Goal: Task Accomplishment & Management: Manage account settings

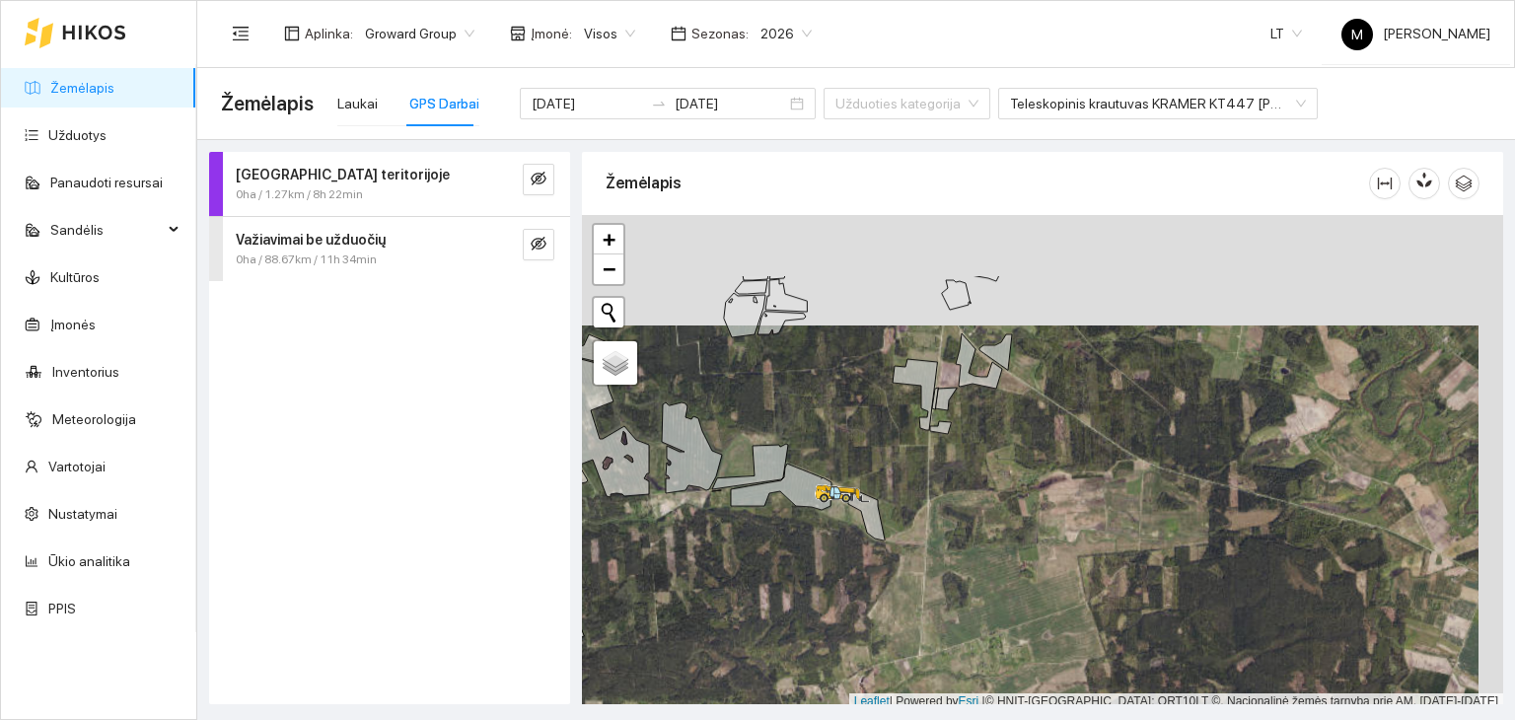
scroll to position [5, 0]
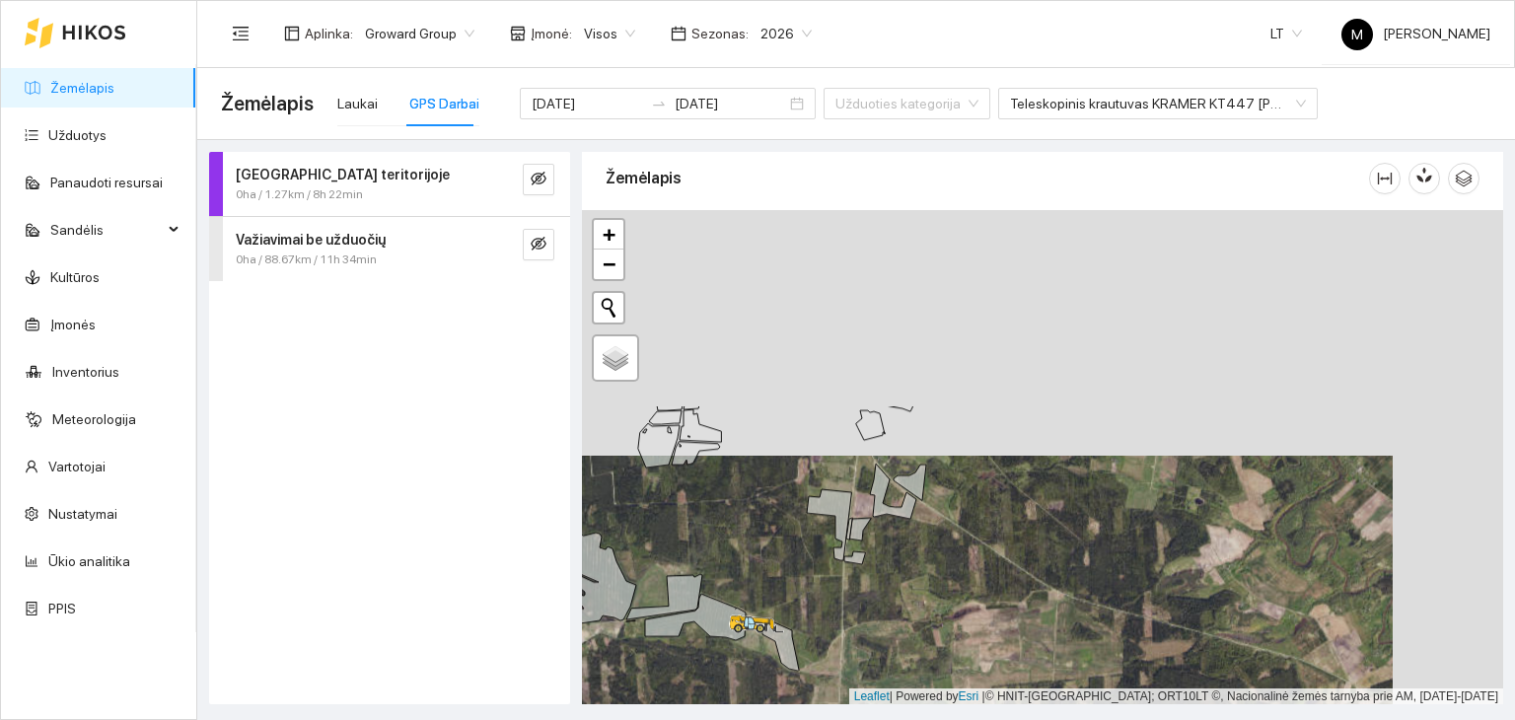
click at [861, 609] on div at bounding box center [1042, 457] width 921 height 495
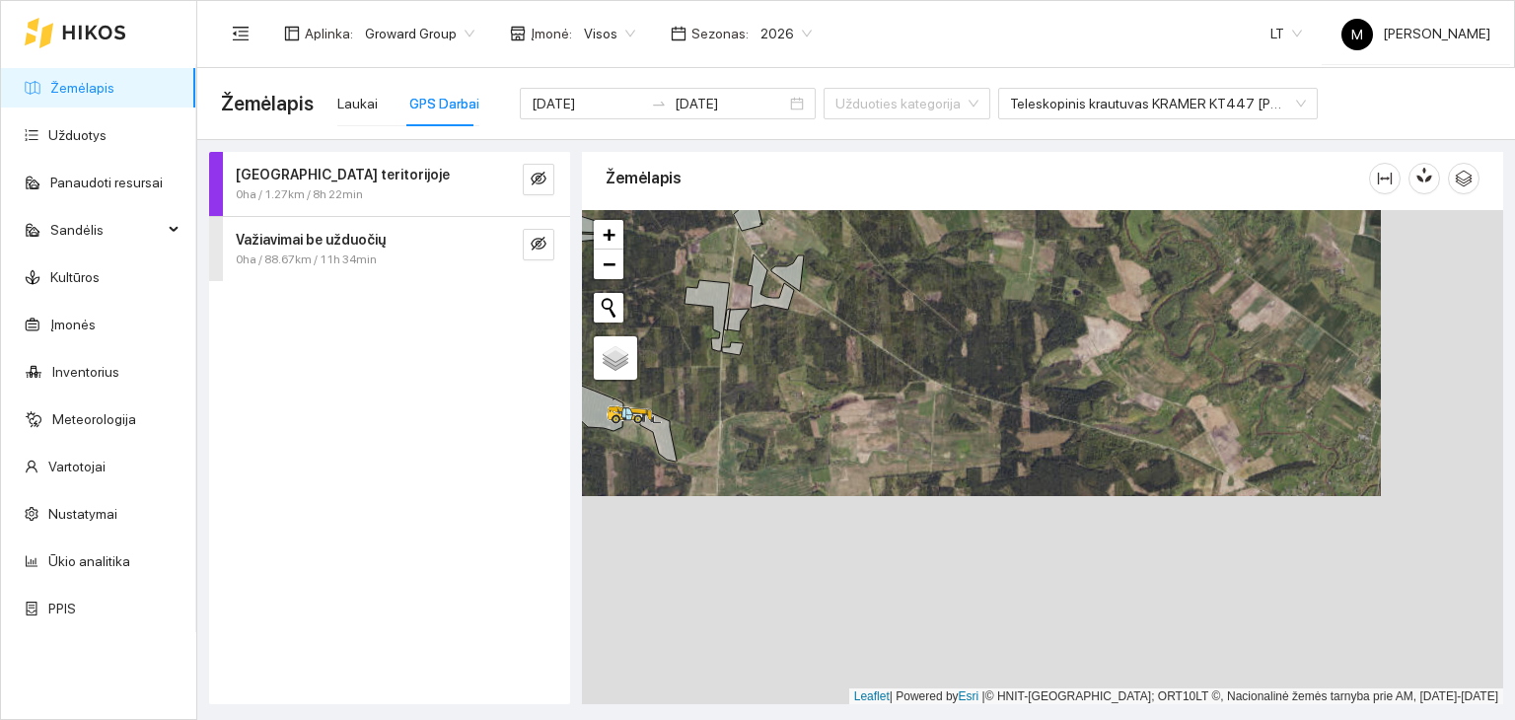
drag, startPoint x: 1041, startPoint y: 587, endPoint x: 927, endPoint y: 421, distance: 200.8
click at [930, 421] on div at bounding box center [1042, 457] width 921 height 495
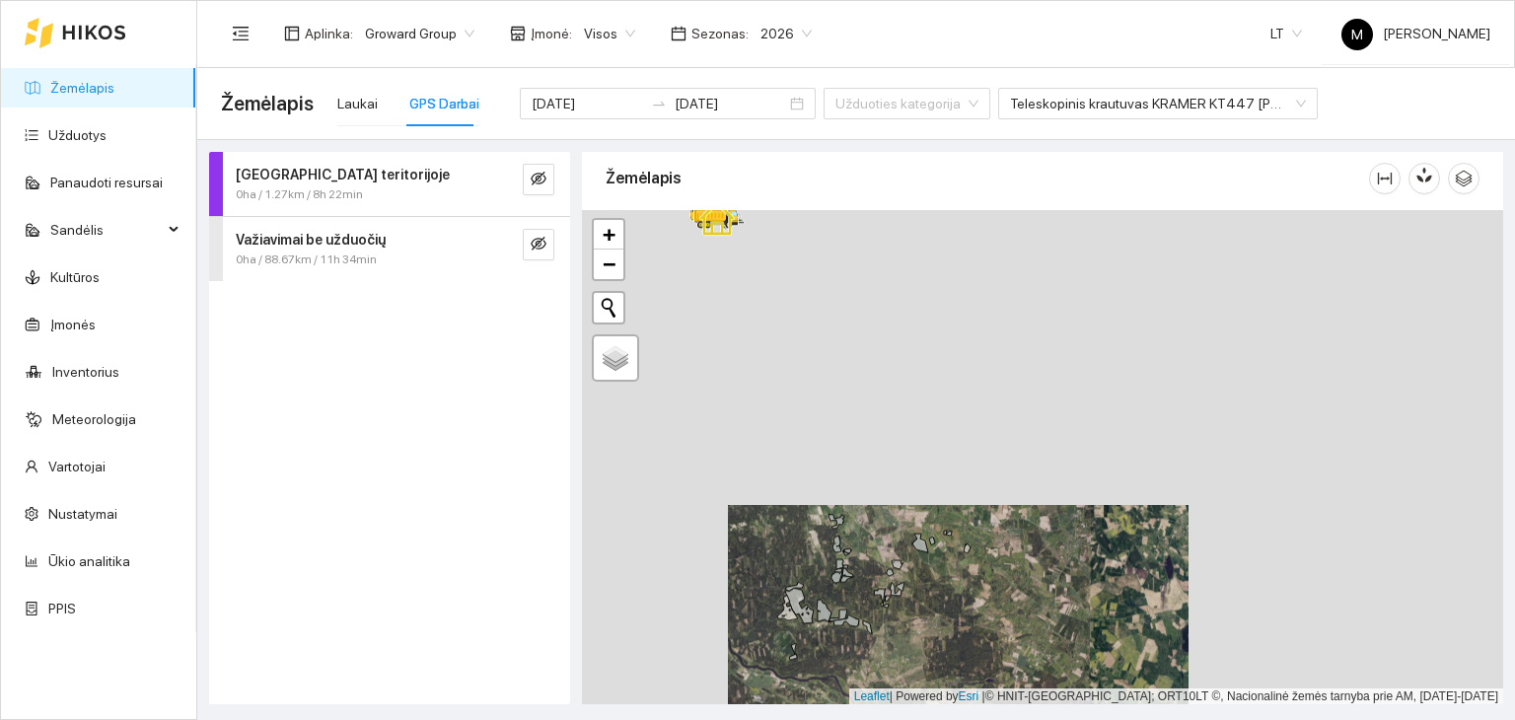
drag, startPoint x: 863, startPoint y: 315, endPoint x: 874, endPoint y: 556, distance: 241.9
click at [874, 556] on div at bounding box center [1042, 457] width 921 height 495
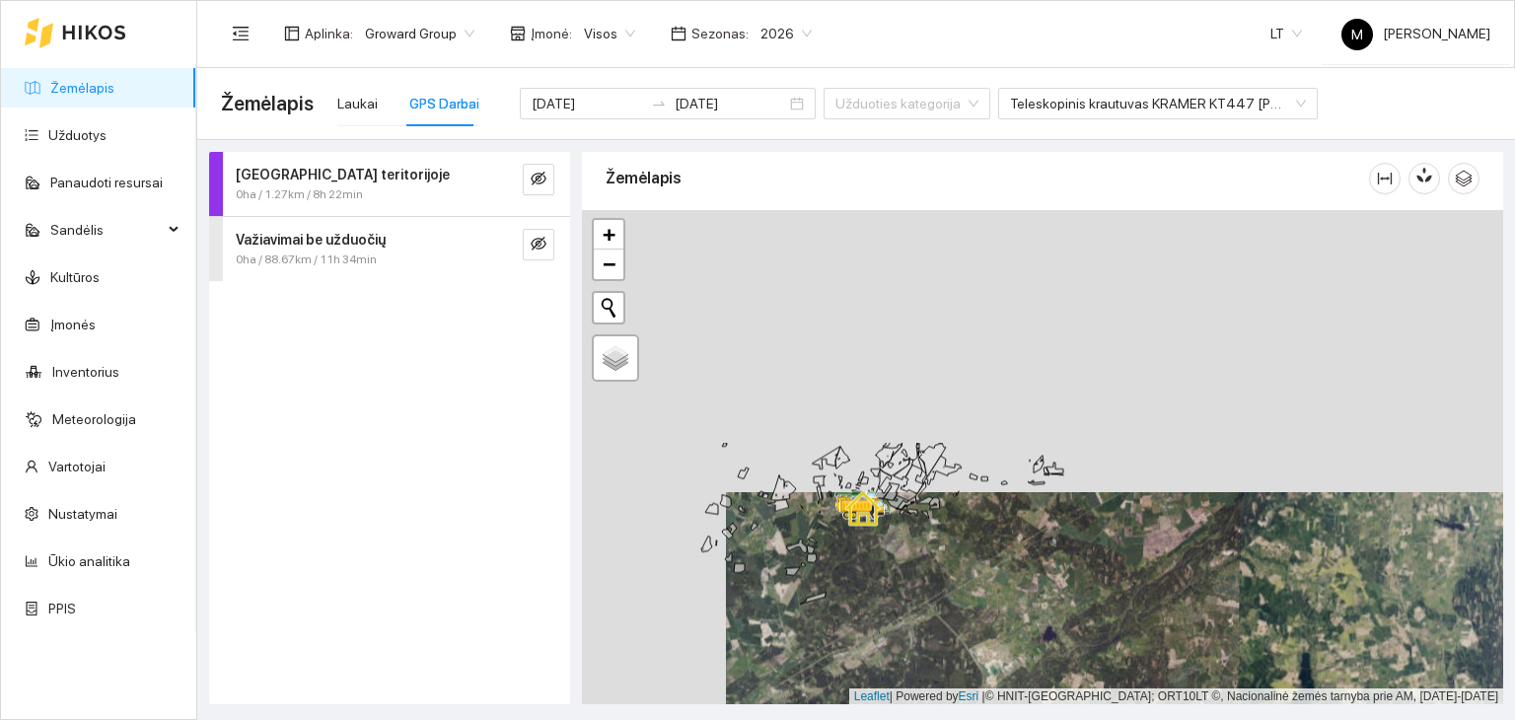
drag, startPoint x: 771, startPoint y: 380, endPoint x: 915, endPoint y: 662, distance: 316.7
click at [915, 662] on div at bounding box center [1042, 457] width 921 height 495
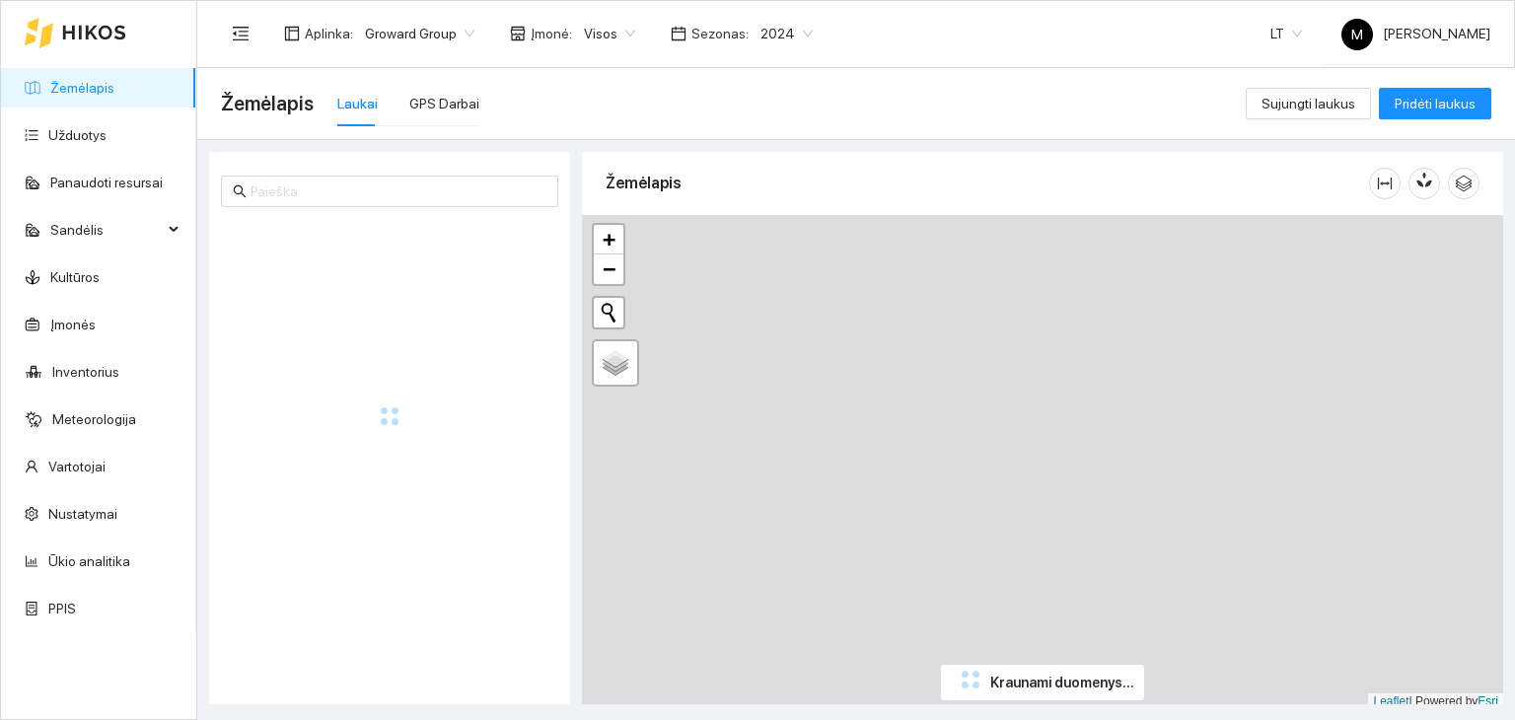
click at [773, 31] on span "2024" at bounding box center [787, 34] width 52 height 30
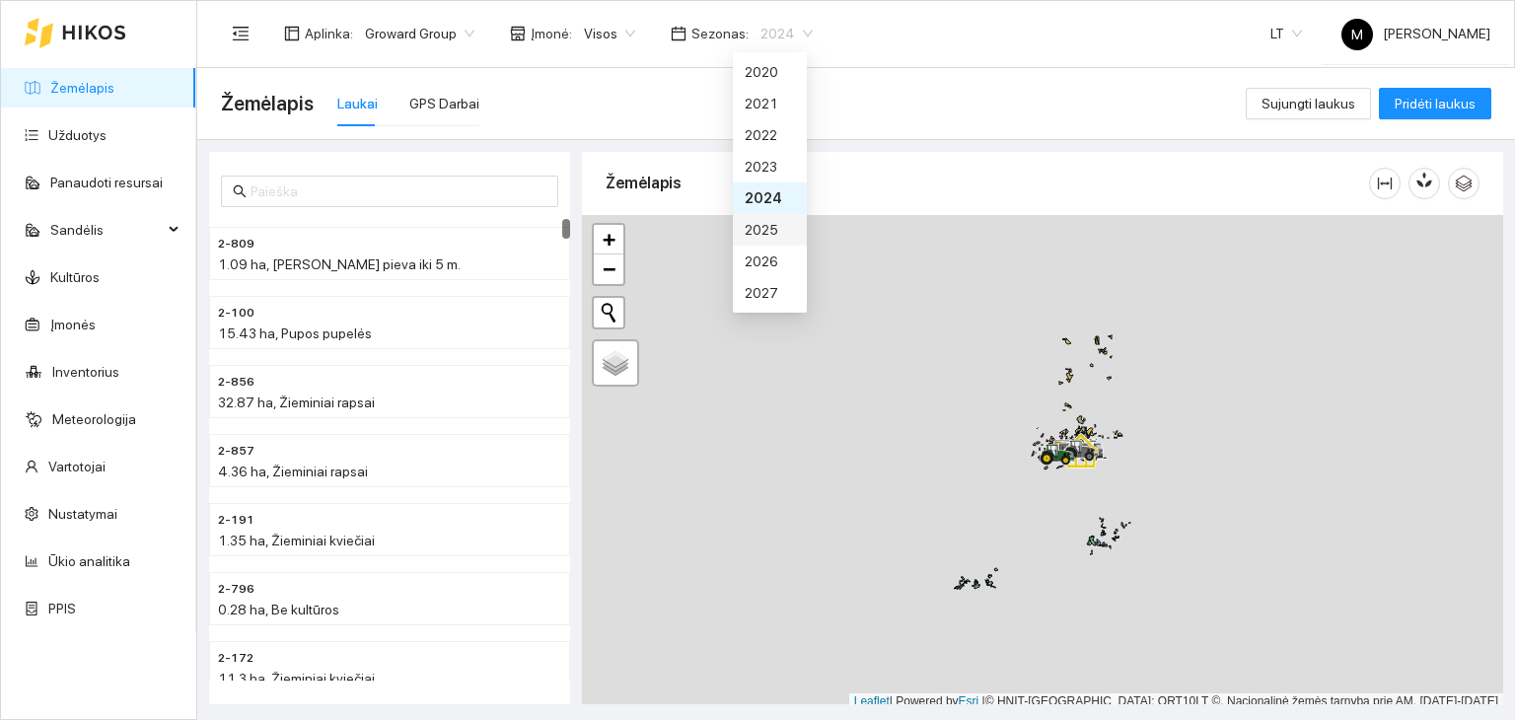
click at [773, 229] on div "2025" at bounding box center [770, 230] width 50 height 22
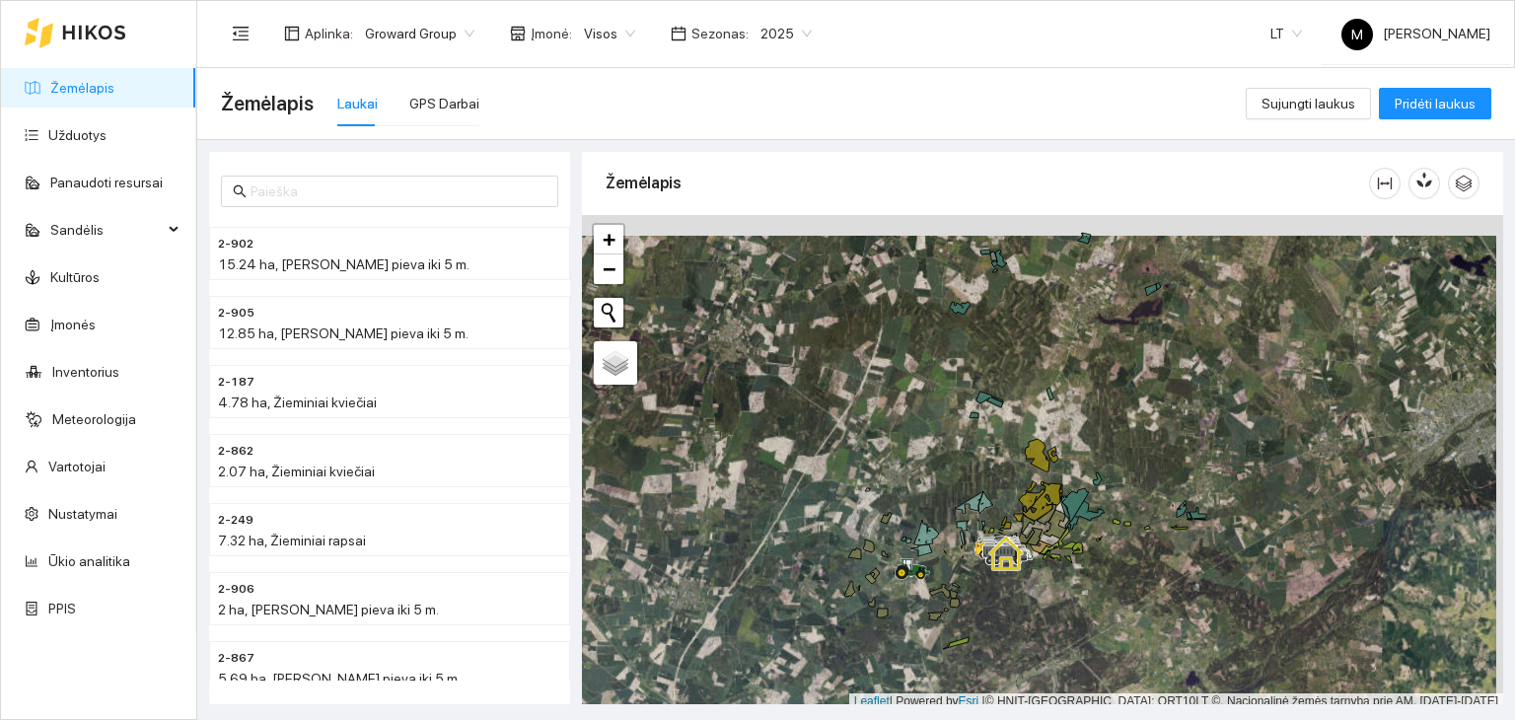
scroll to position [5, 0]
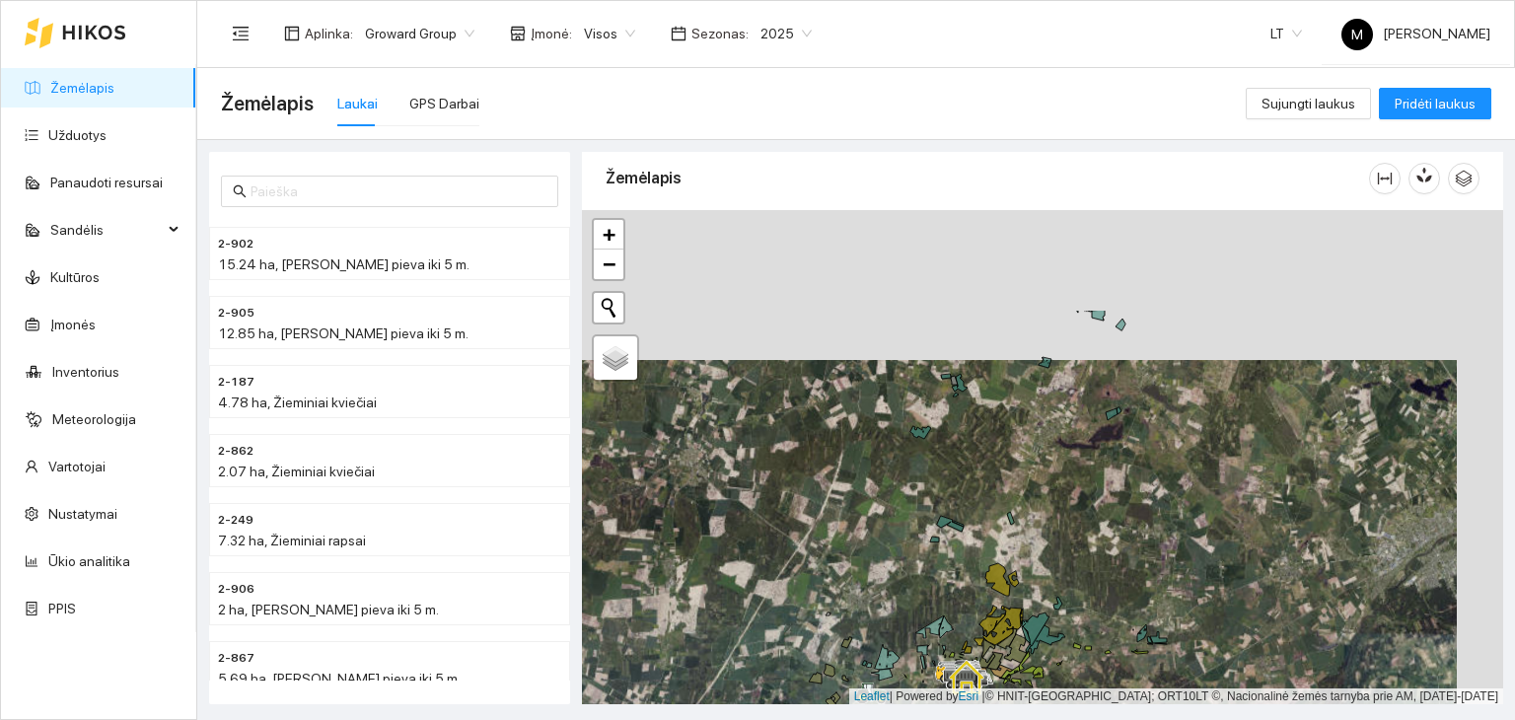
drag, startPoint x: 1098, startPoint y: 372, endPoint x: 1052, endPoint y: 522, distance: 156.9
click at [1052, 522] on div at bounding box center [1042, 457] width 921 height 495
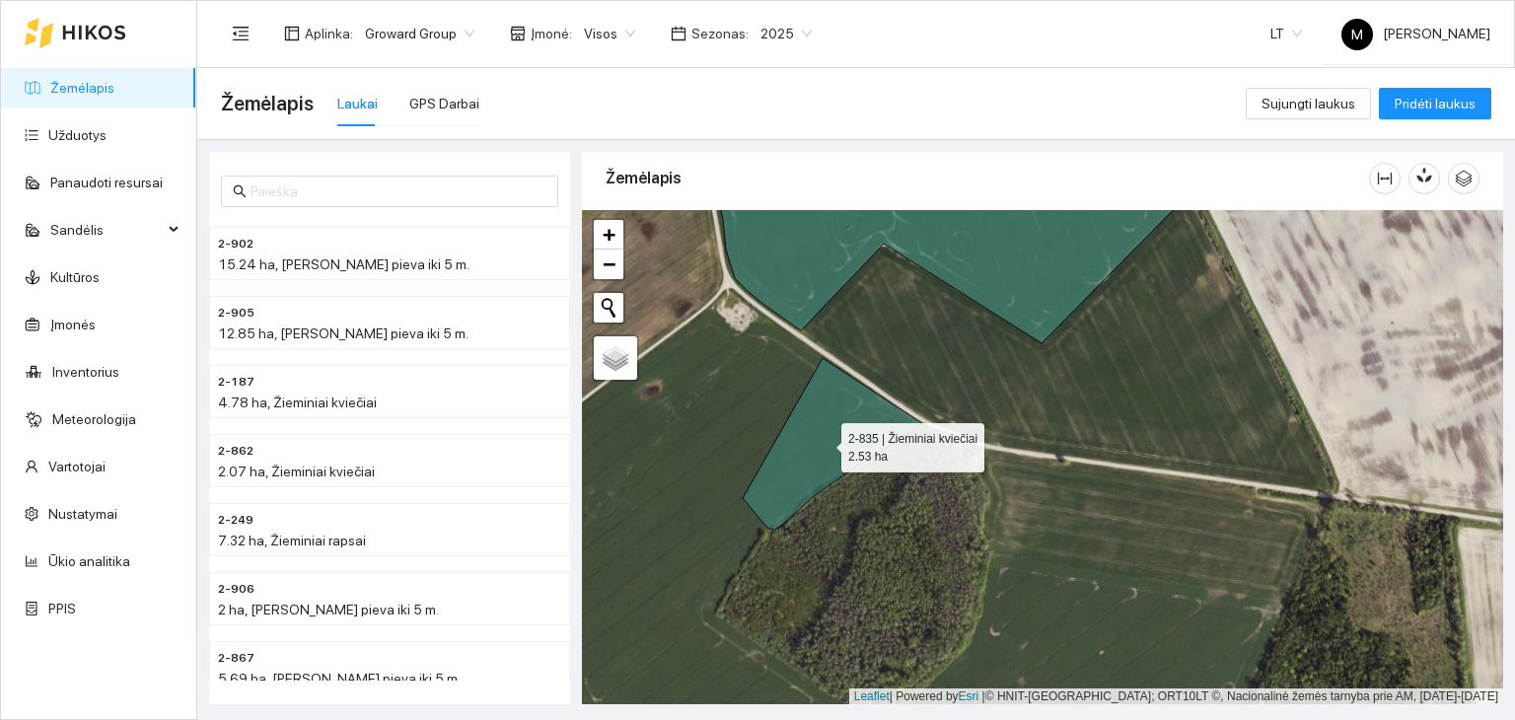
click at [831, 439] on icon at bounding box center [833, 444] width 180 height 172
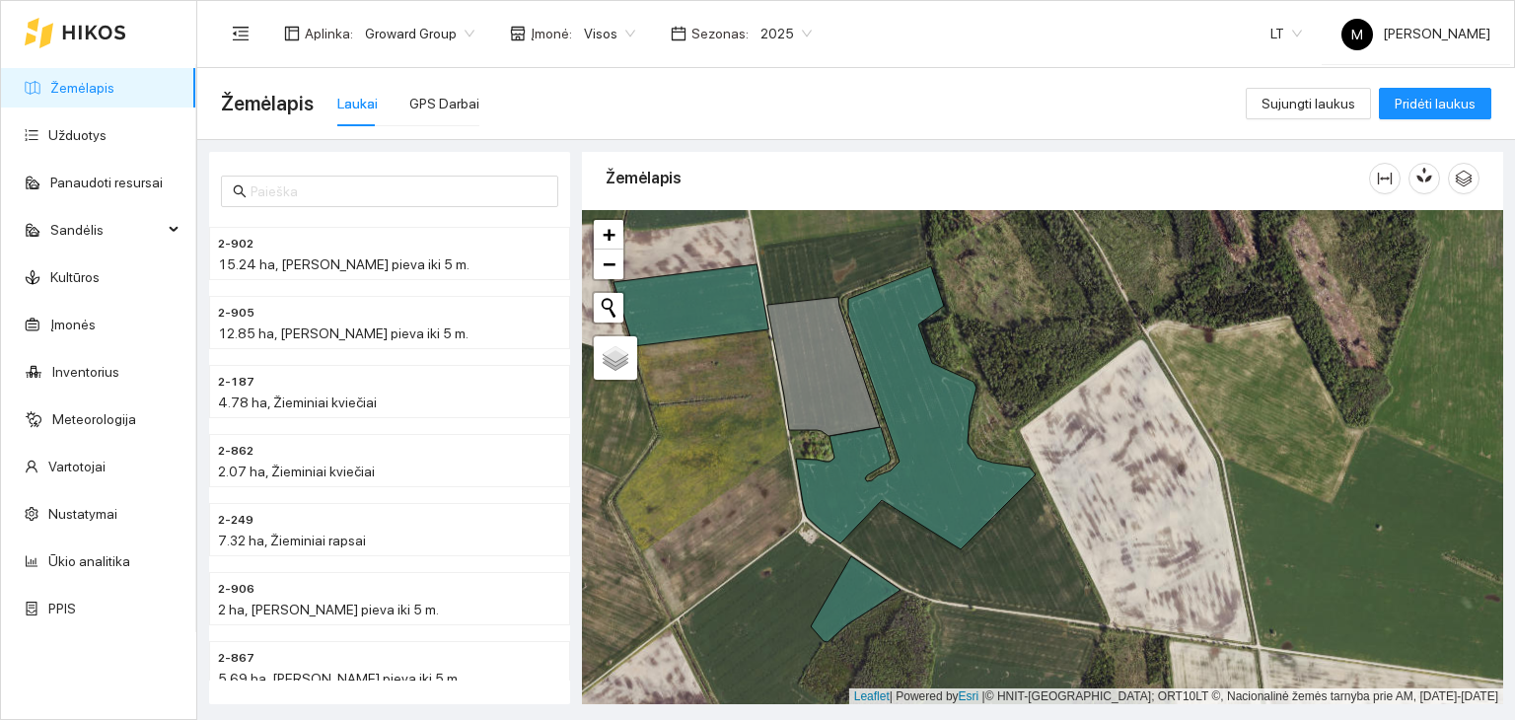
click at [762, 23] on span "2025" at bounding box center [786, 34] width 51 height 30
click at [759, 255] on div "2026" at bounding box center [770, 262] width 50 height 22
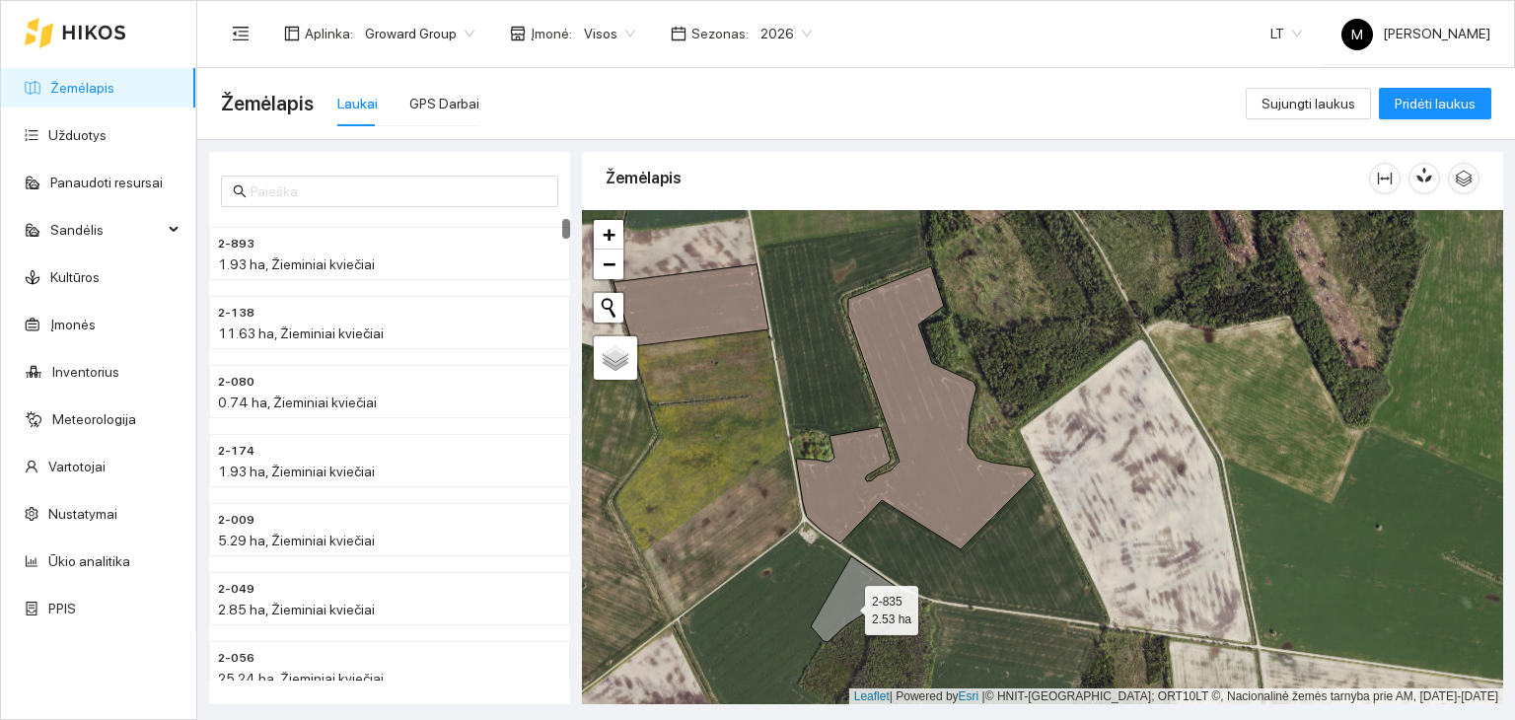
click at [847, 605] on icon at bounding box center [856, 599] width 90 height 86
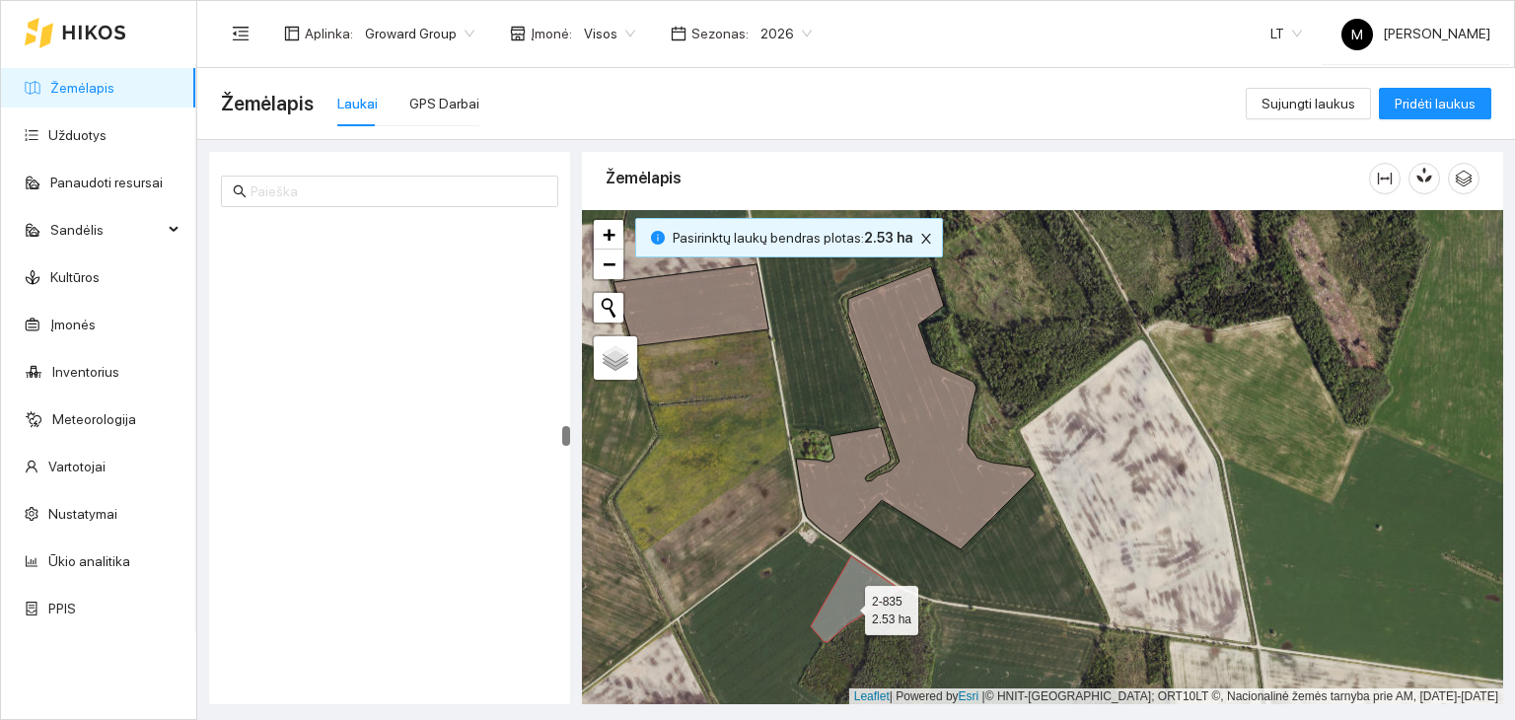
scroll to position [5372, 0]
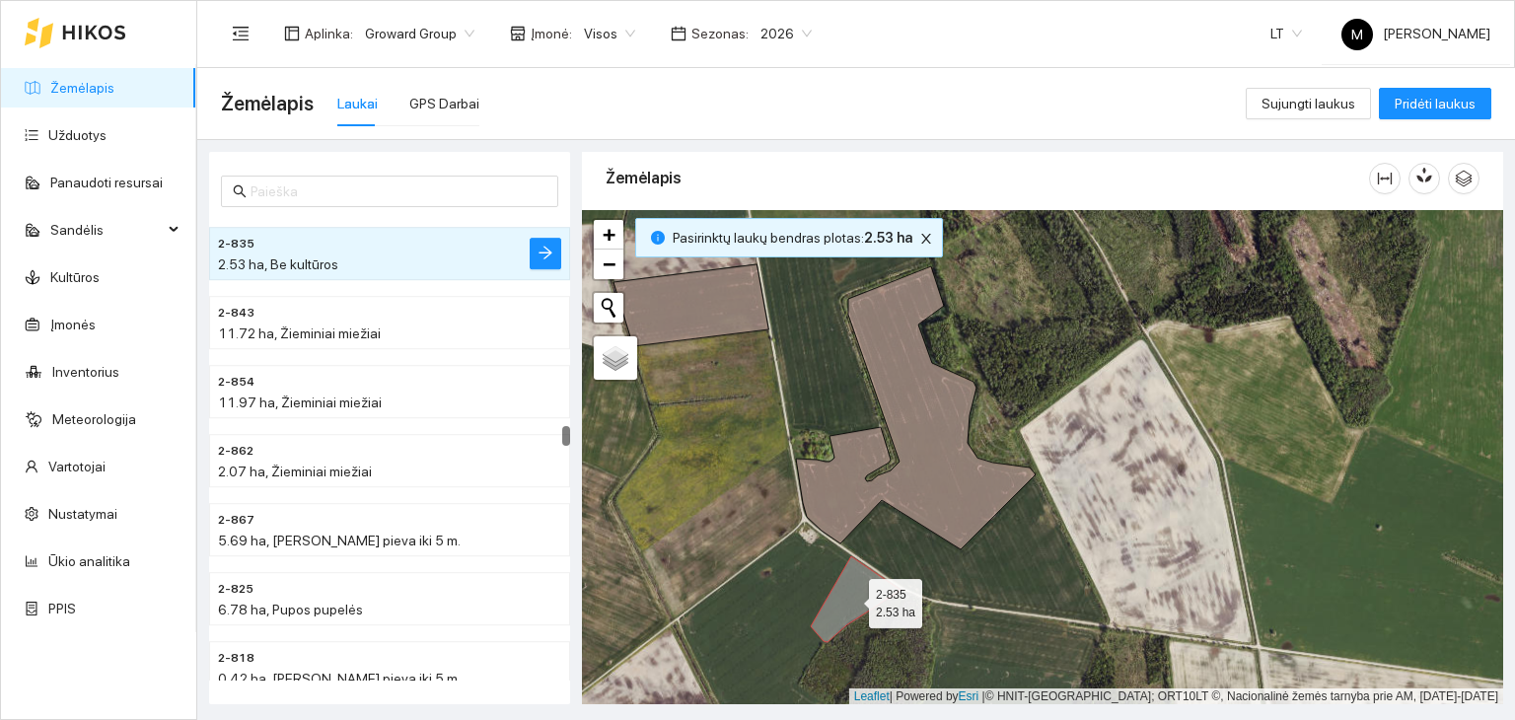
click at [847, 598] on icon at bounding box center [856, 599] width 90 height 86
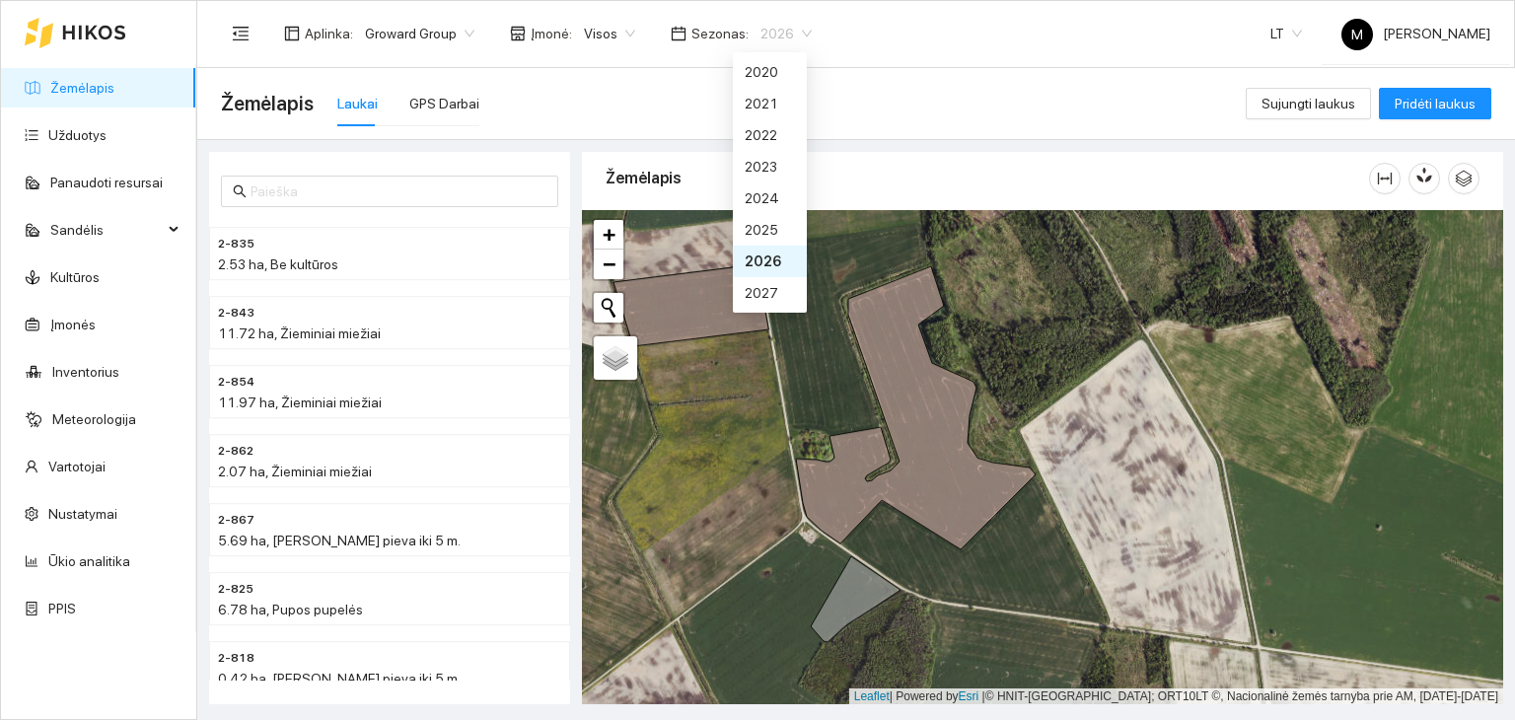
click at [764, 36] on span "2026" at bounding box center [786, 34] width 51 height 30
click at [762, 221] on div "2025" at bounding box center [770, 230] width 50 height 22
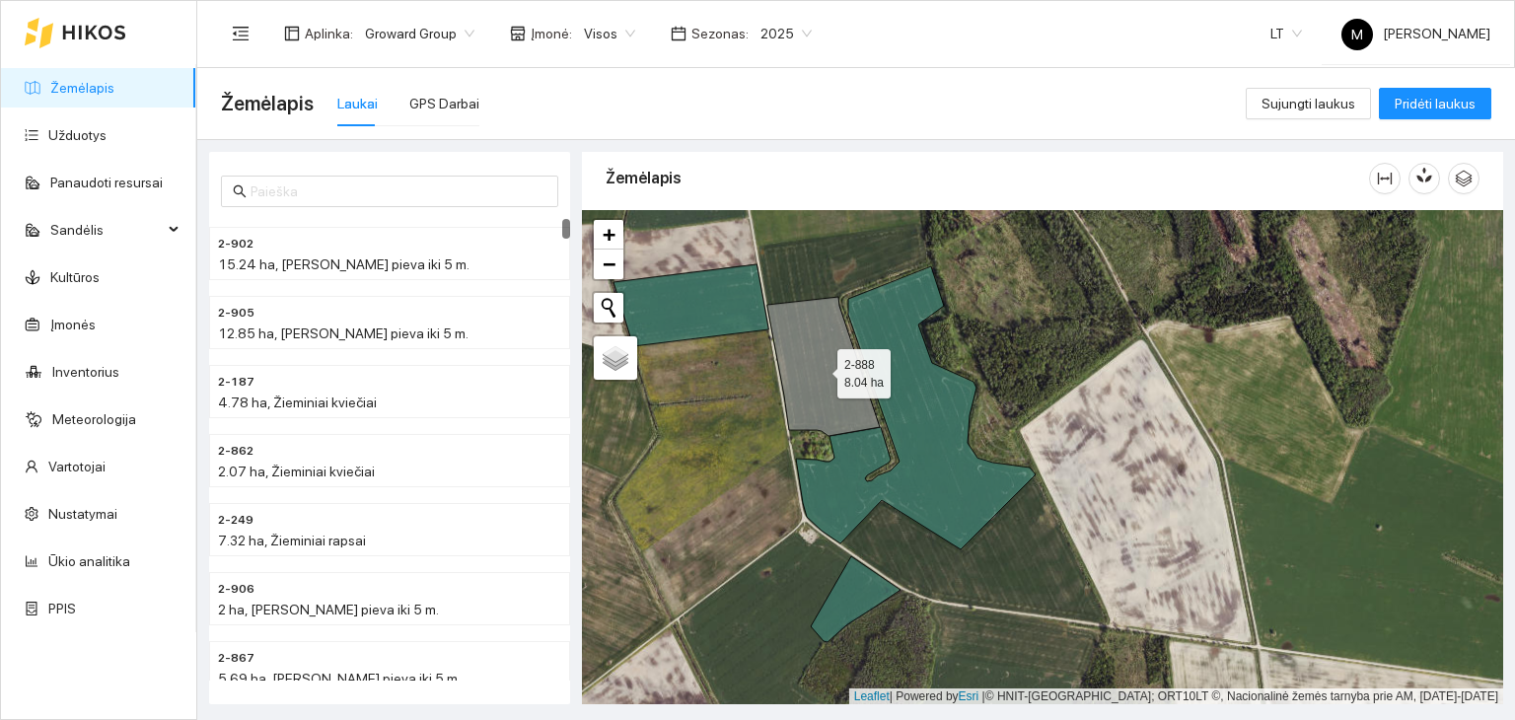
click at [821, 378] on icon at bounding box center [823, 366] width 112 height 139
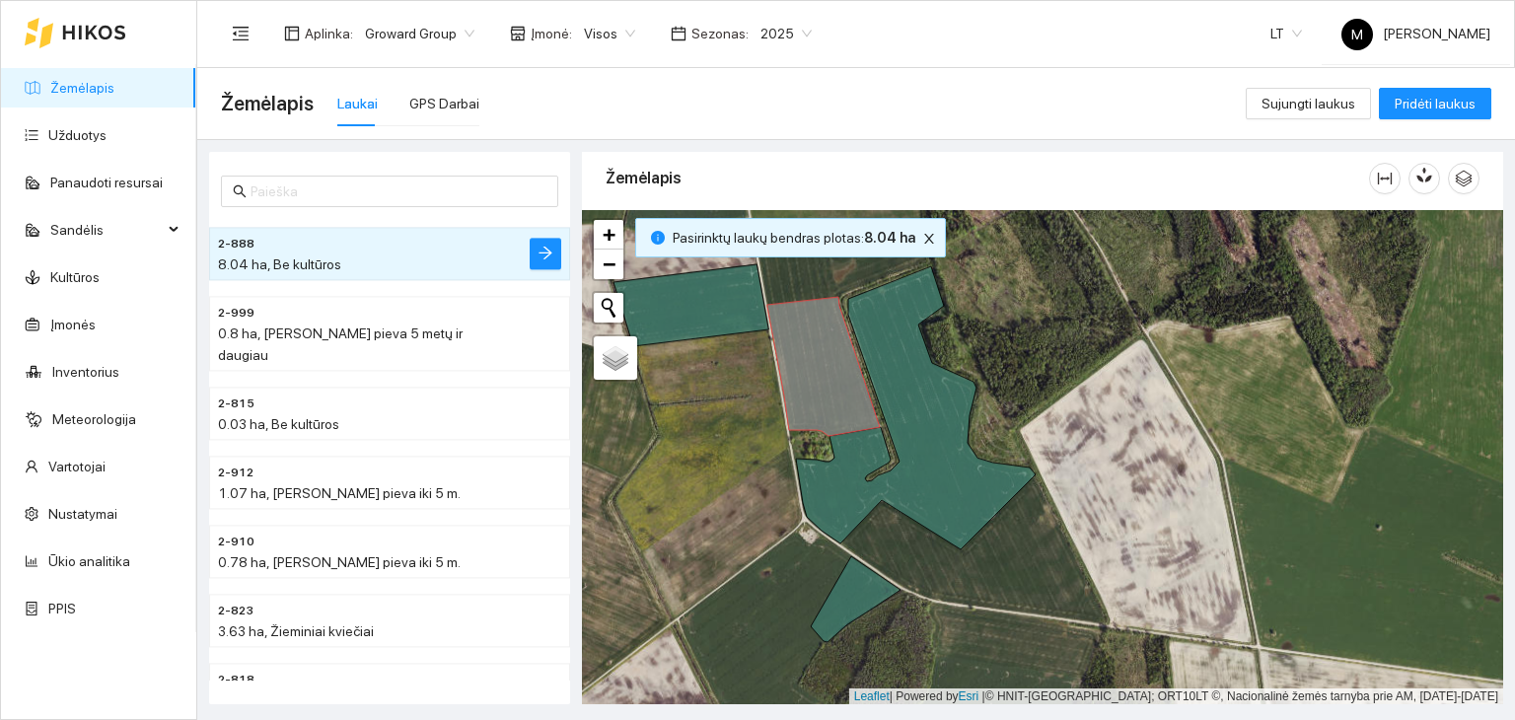
click at [771, 34] on span "2025" at bounding box center [786, 34] width 51 height 30
click at [758, 257] on div "2026" at bounding box center [770, 262] width 50 height 22
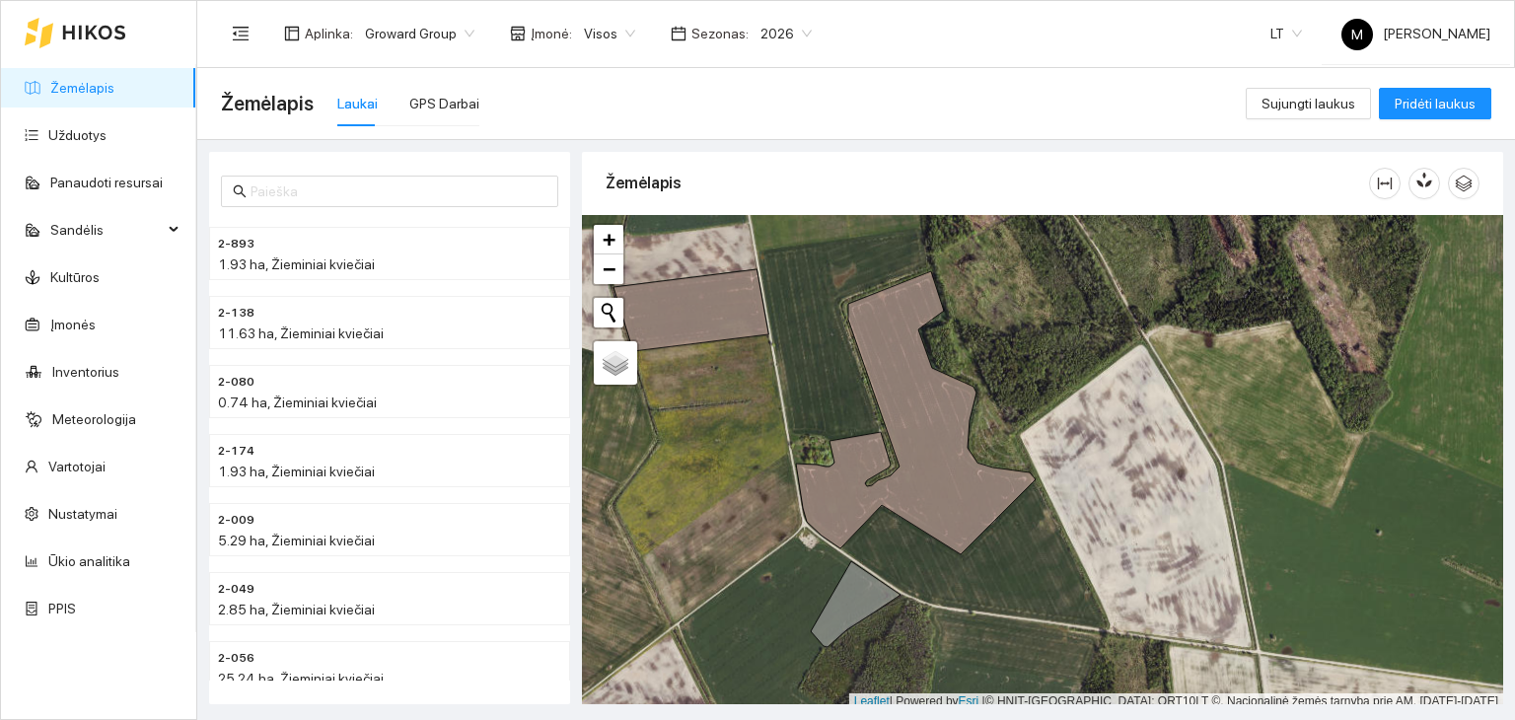
scroll to position [5, 0]
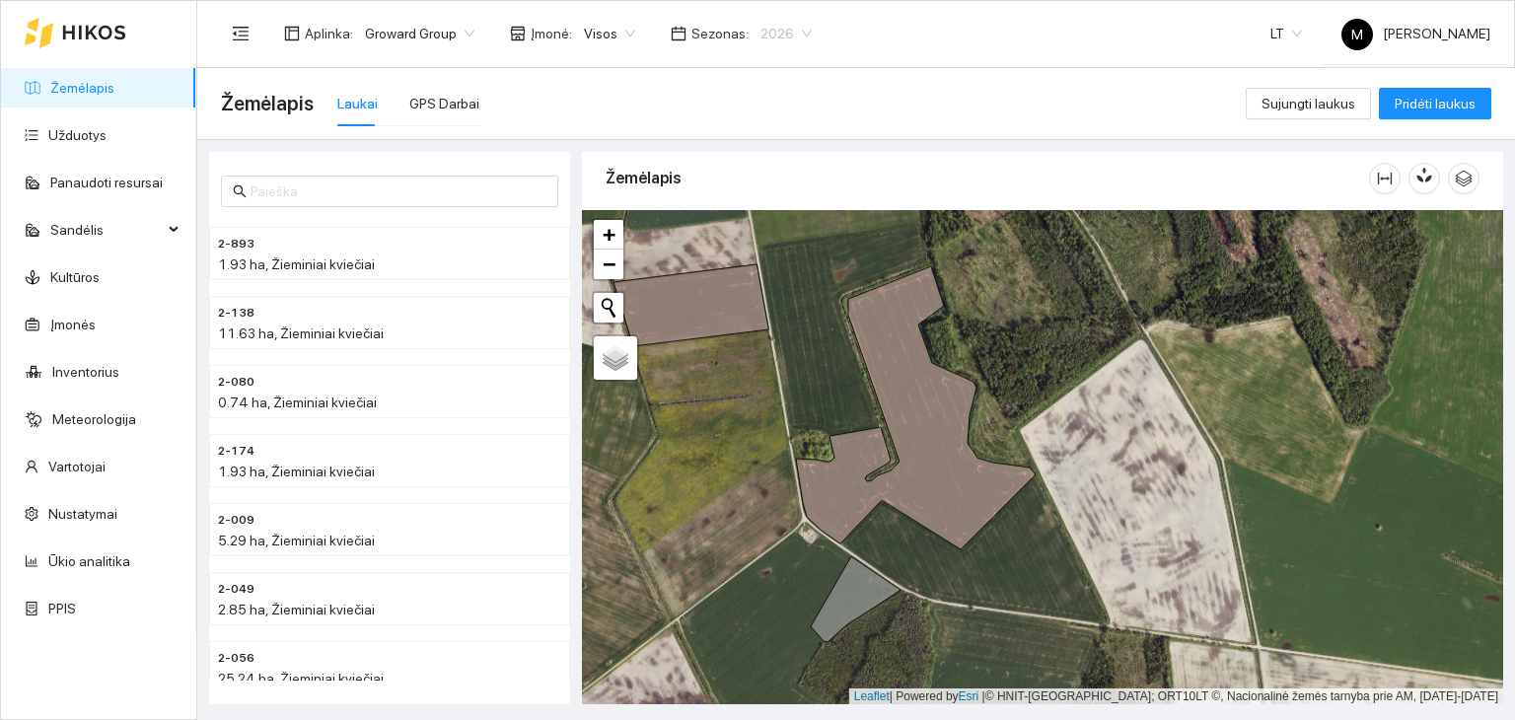
click at [779, 35] on span "2026" at bounding box center [786, 34] width 51 height 30
click at [764, 238] on div "2025" at bounding box center [770, 230] width 50 height 22
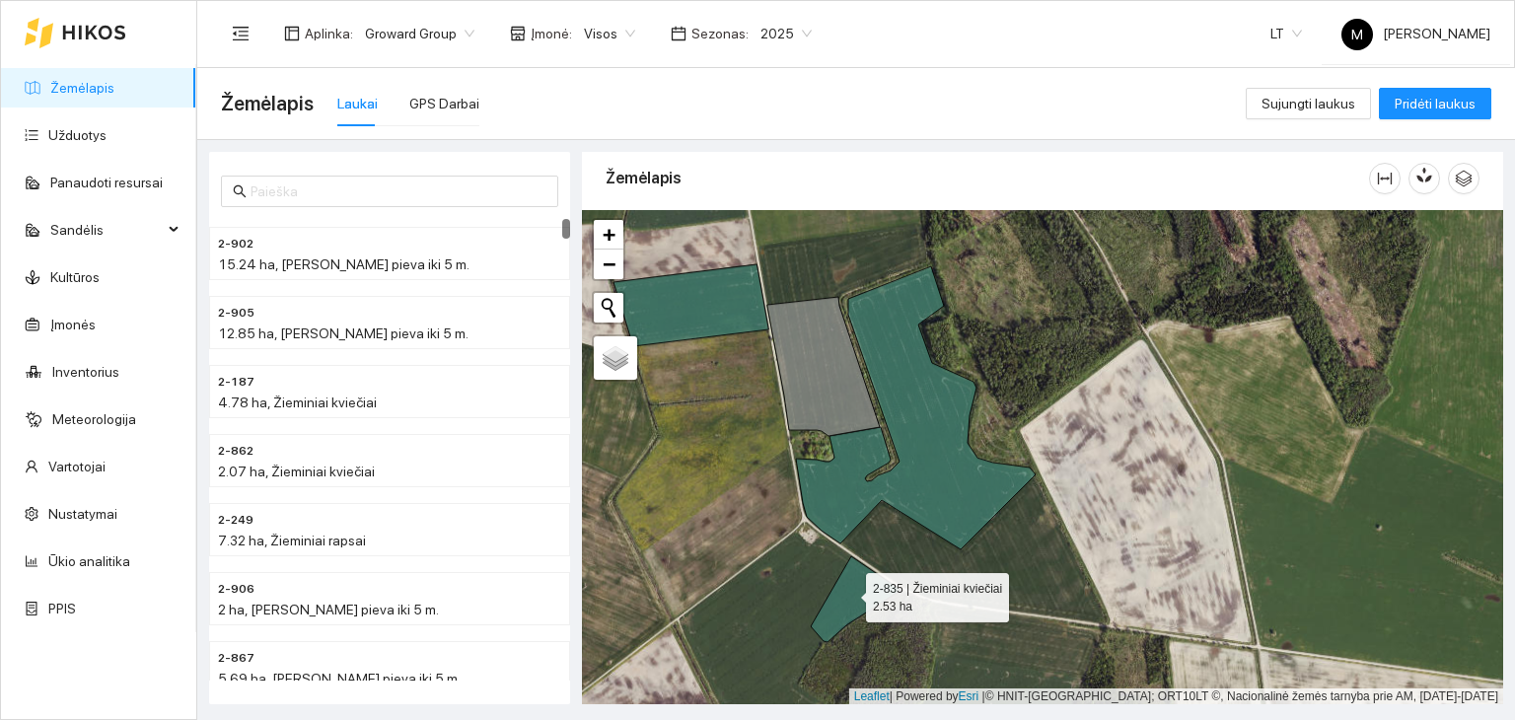
click at [848, 592] on icon at bounding box center [856, 599] width 90 height 86
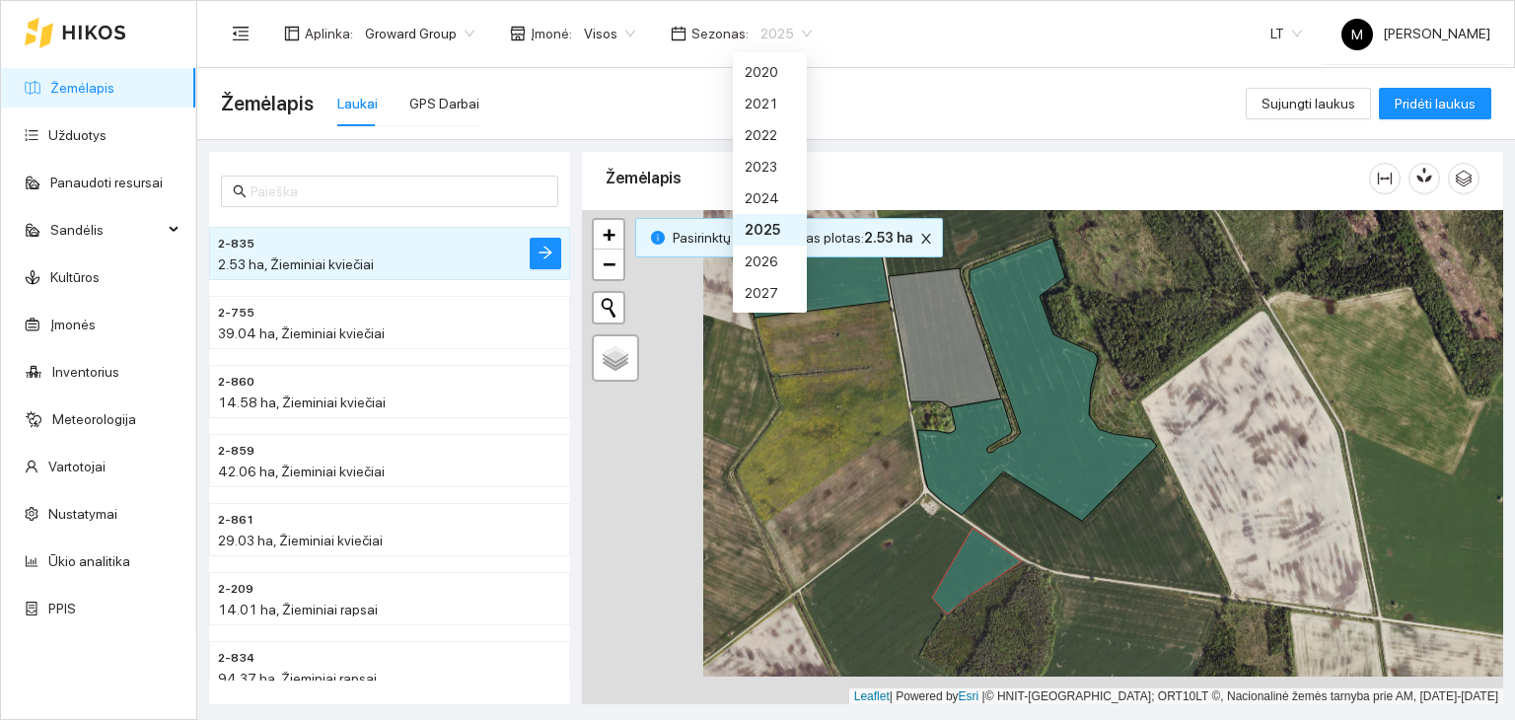
click at [786, 36] on span "2025" at bounding box center [786, 34] width 51 height 30
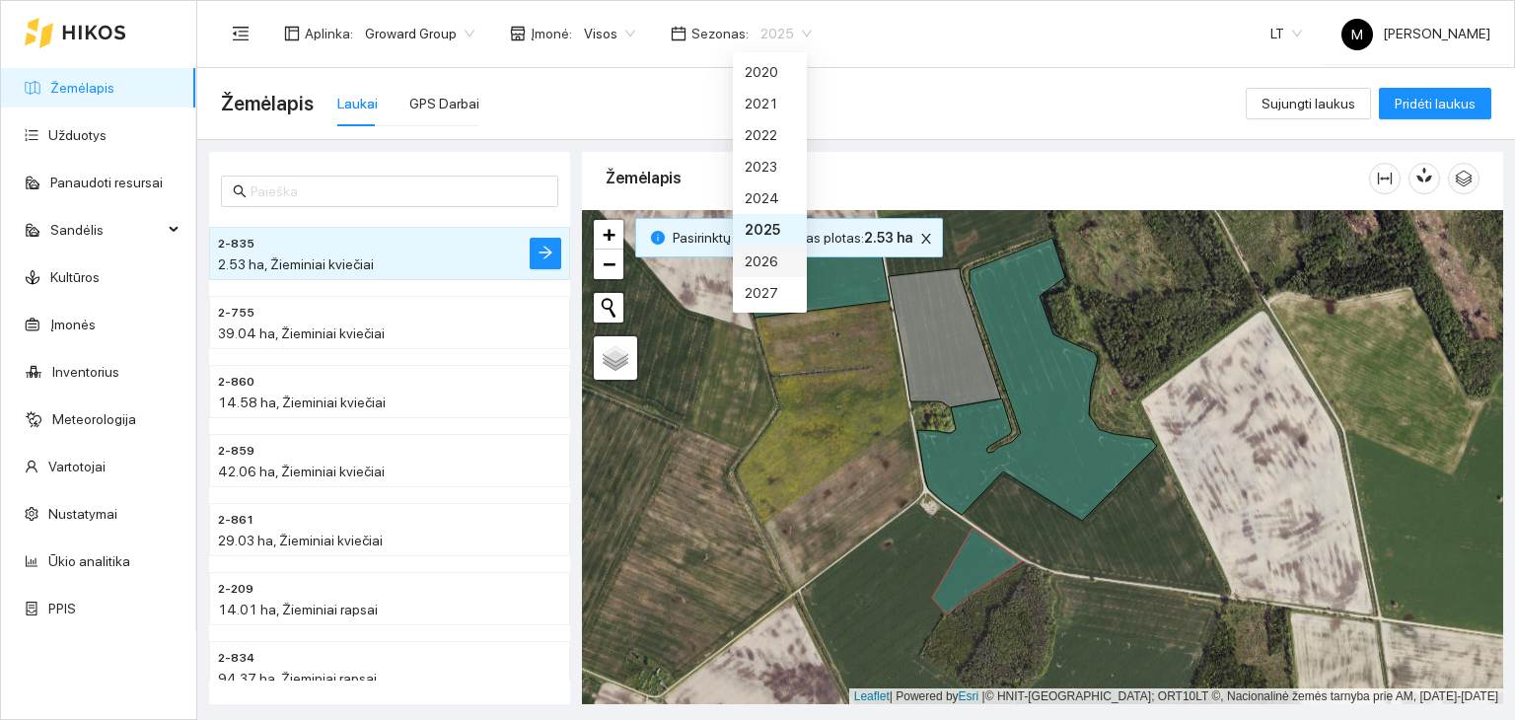
click at [770, 257] on div "2026" at bounding box center [770, 262] width 50 height 22
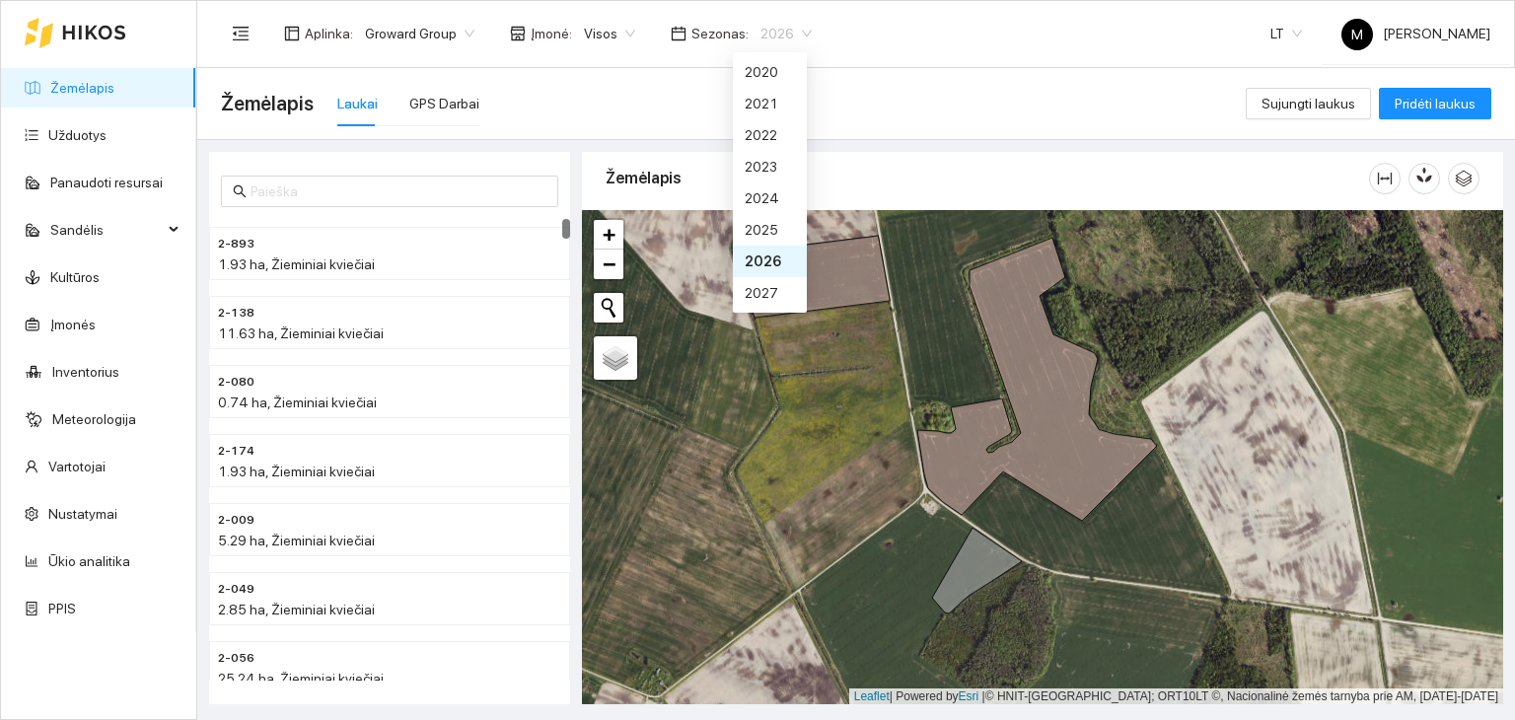
click at [763, 26] on span "2026" at bounding box center [786, 34] width 51 height 30
click at [765, 229] on div "2025" at bounding box center [770, 230] width 50 height 22
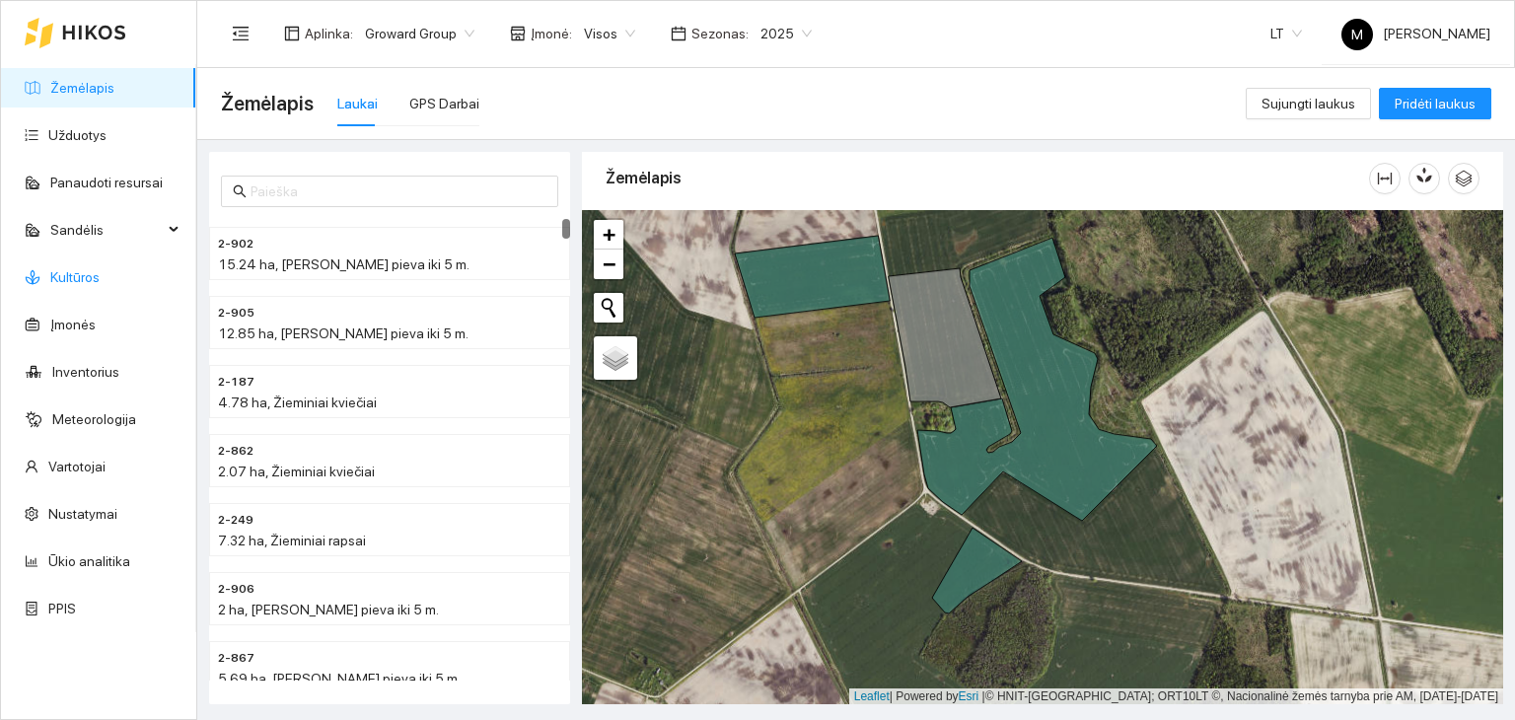
click at [95, 272] on link "Kultūros" at bounding box center [74, 277] width 49 height 16
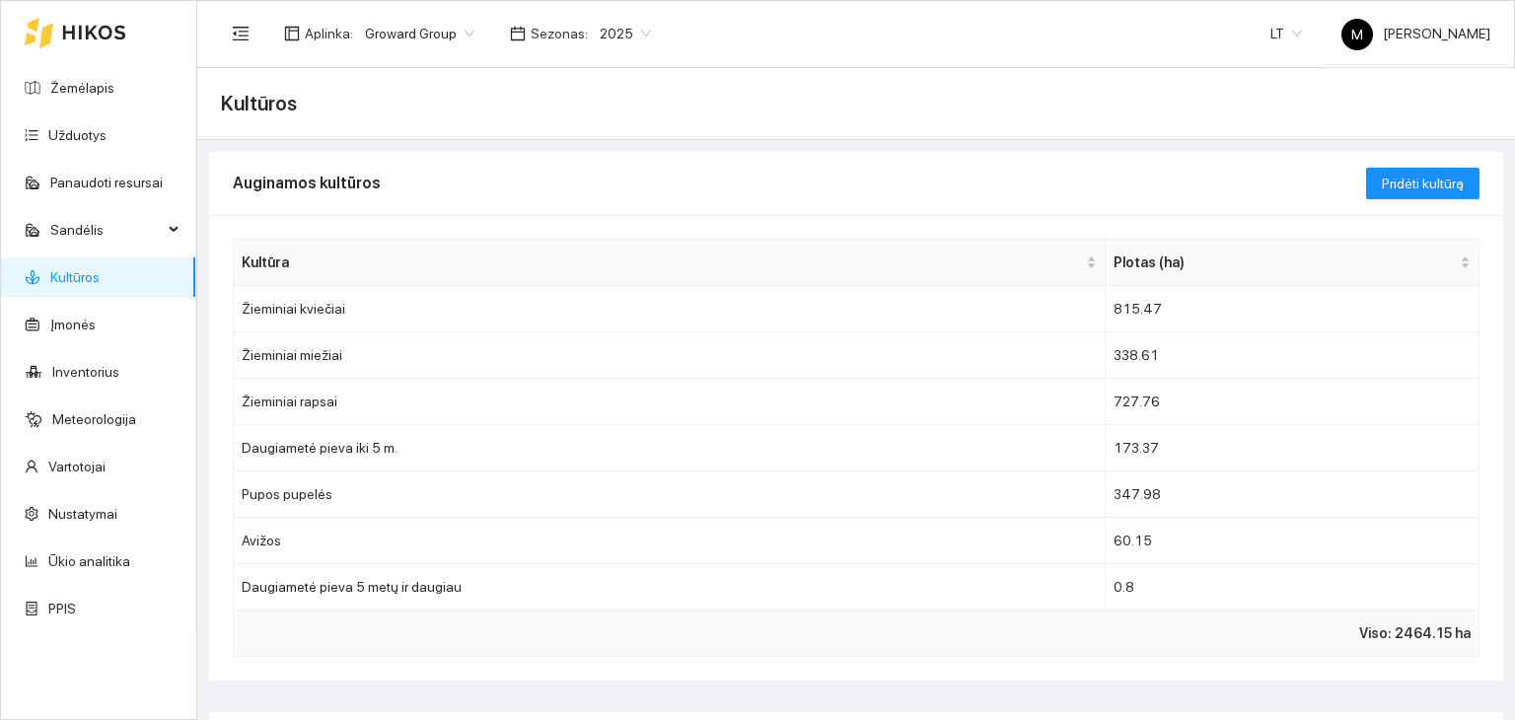
click at [600, 39] on span "2025" at bounding box center [625, 34] width 51 height 30
click at [604, 228] on div "2025" at bounding box center [614, 230] width 50 height 22
click at [91, 134] on link "Užduotys" at bounding box center [77, 135] width 58 height 16
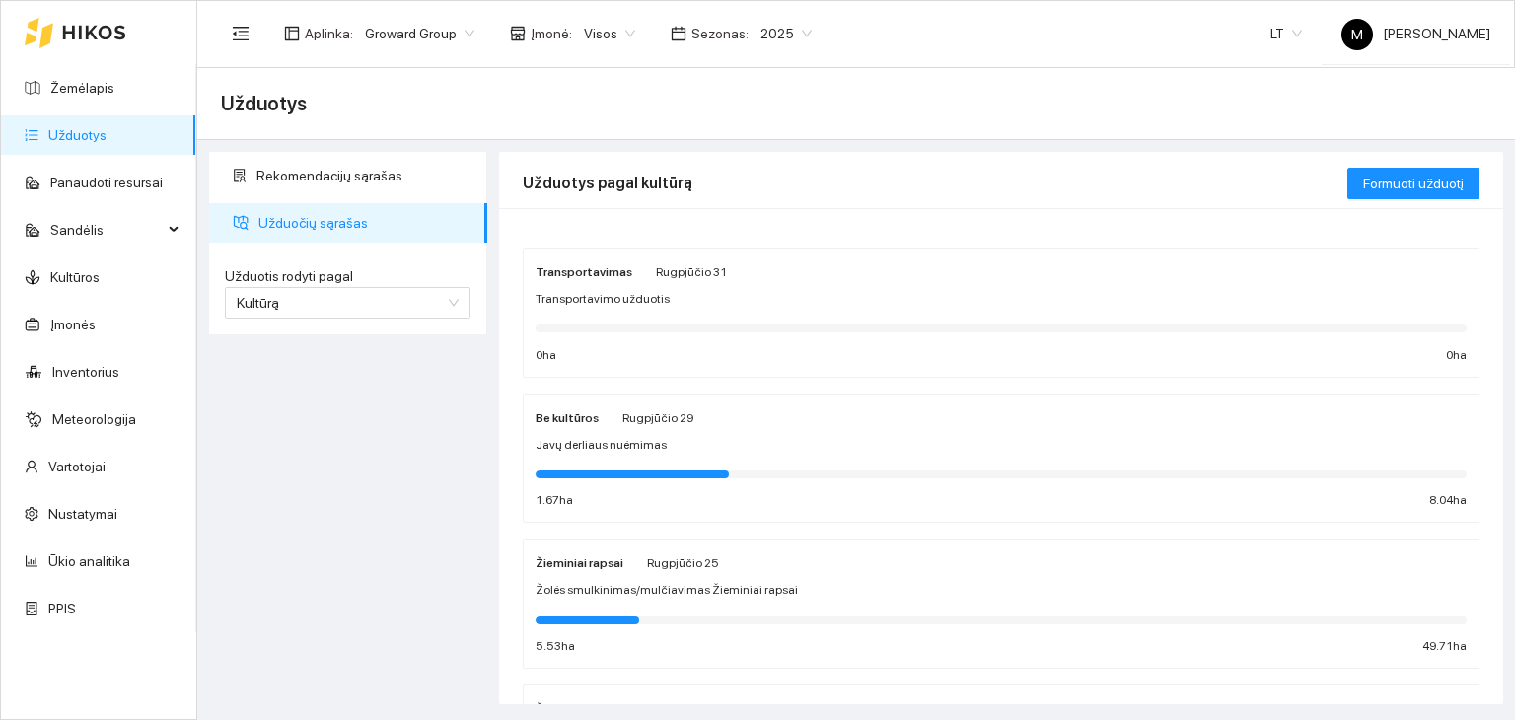
click at [69, 127] on link "Užduotys" at bounding box center [77, 135] width 58 height 16
click at [88, 89] on link "Žemėlapis" at bounding box center [82, 88] width 64 height 16
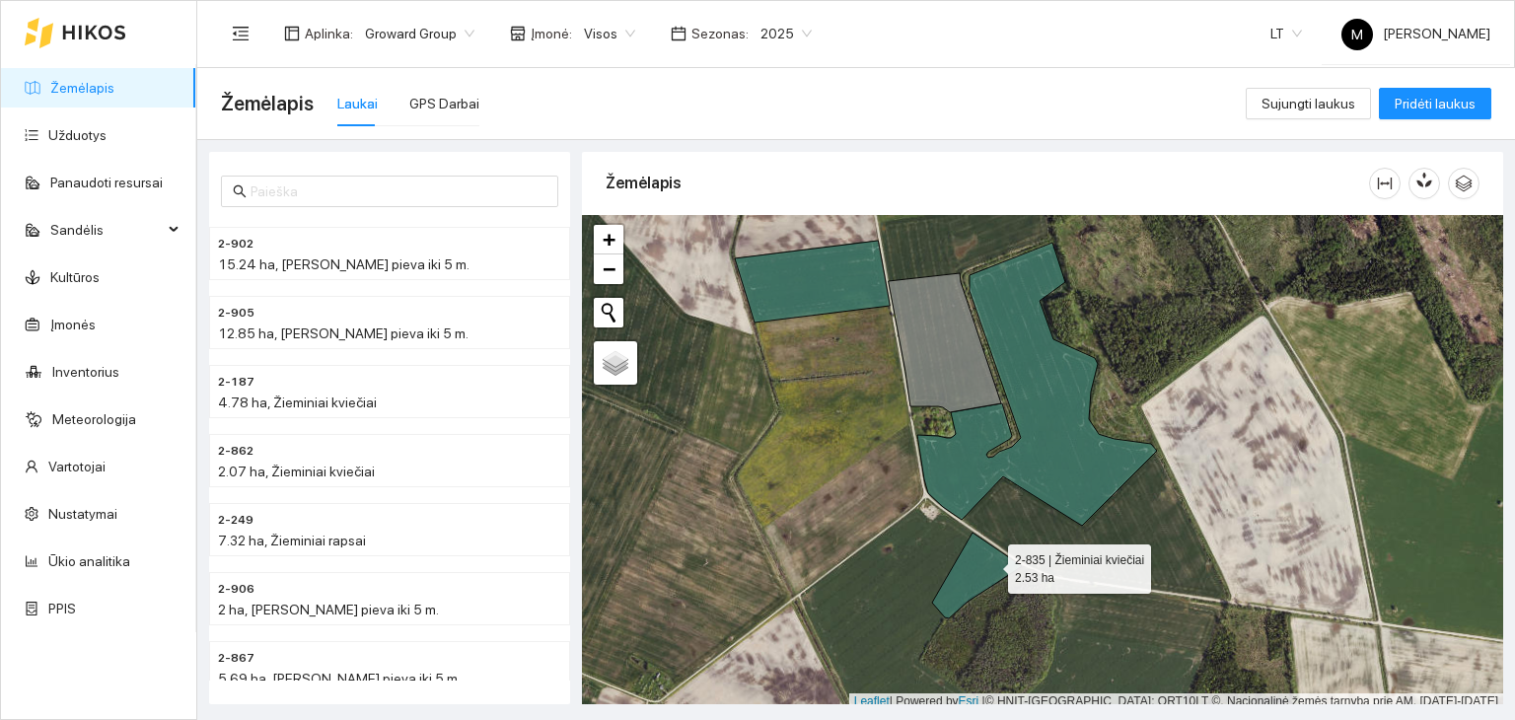
scroll to position [5, 0]
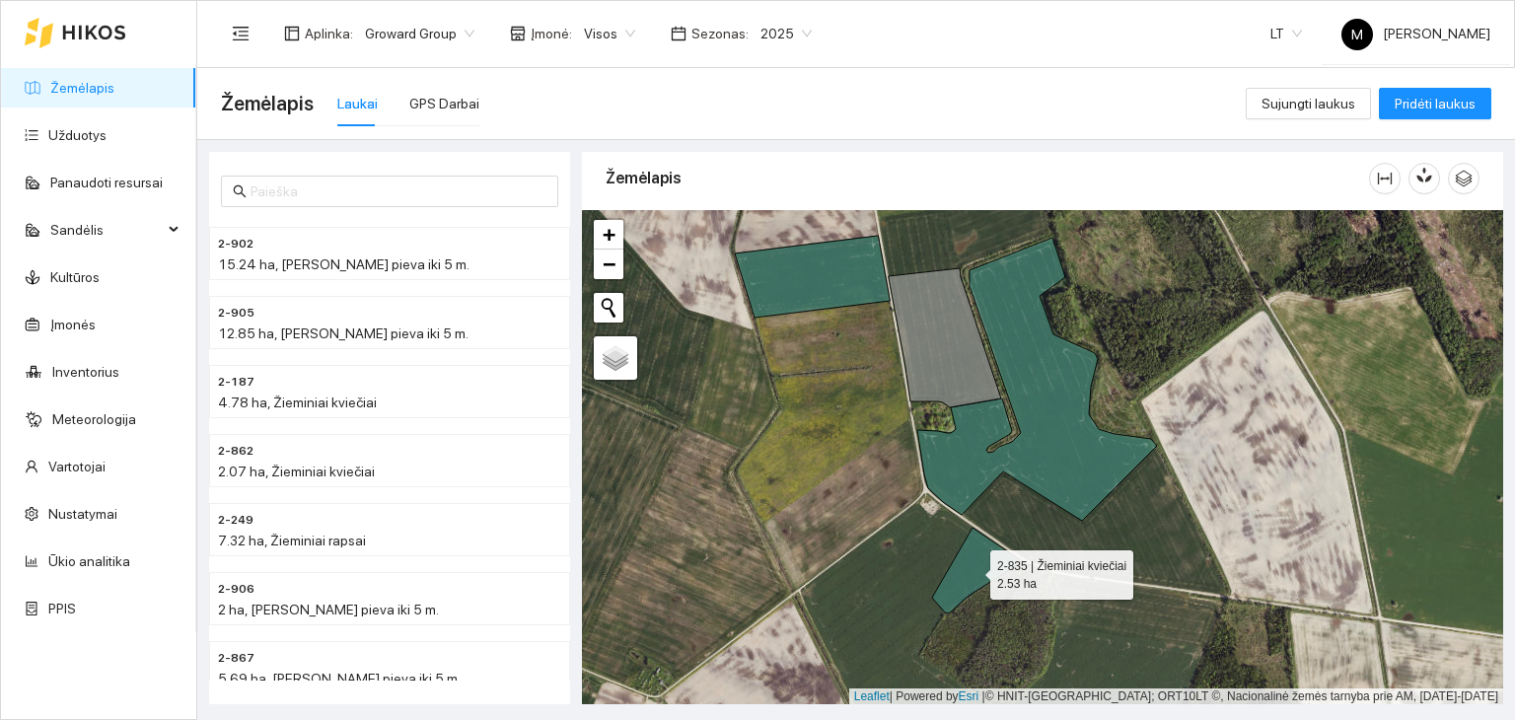
drag, startPoint x: 990, startPoint y: 563, endPoint x: 978, endPoint y: 563, distance: 12.8
click at [978, 563] on icon at bounding box center [977, 571] width 90 height 86
click at [978, 564] on icon at bounding box center [978, 573] width 90 height 86
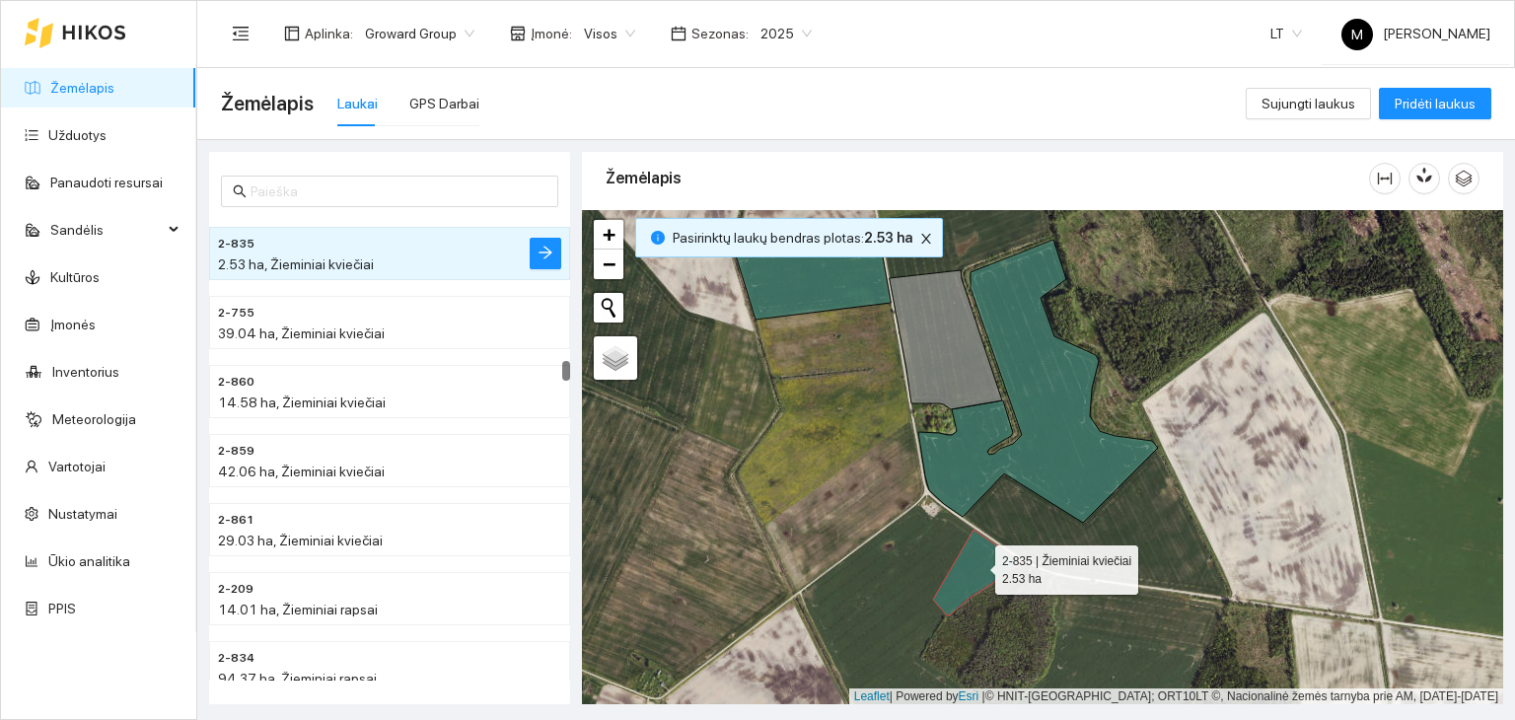
click at [978, 564] on icon at bounding box center [978, 573] width 90 height 86
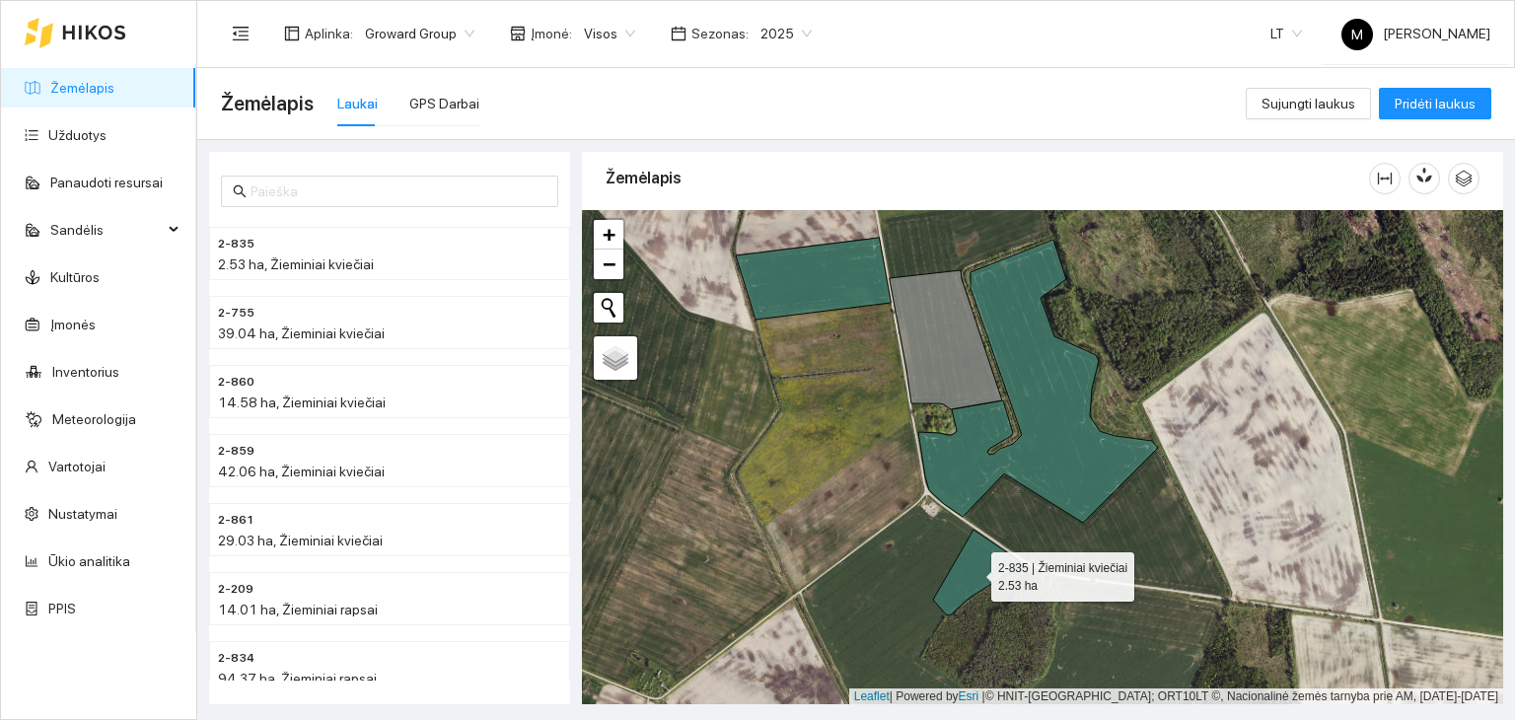
drag, startPoint x: 980, startPoint y: 567, endPoint x: 1400, endPoint y: 513, distance: 423.7
click at [1400, 513] on div at bounding box center [1042, 457] width 921 height 495
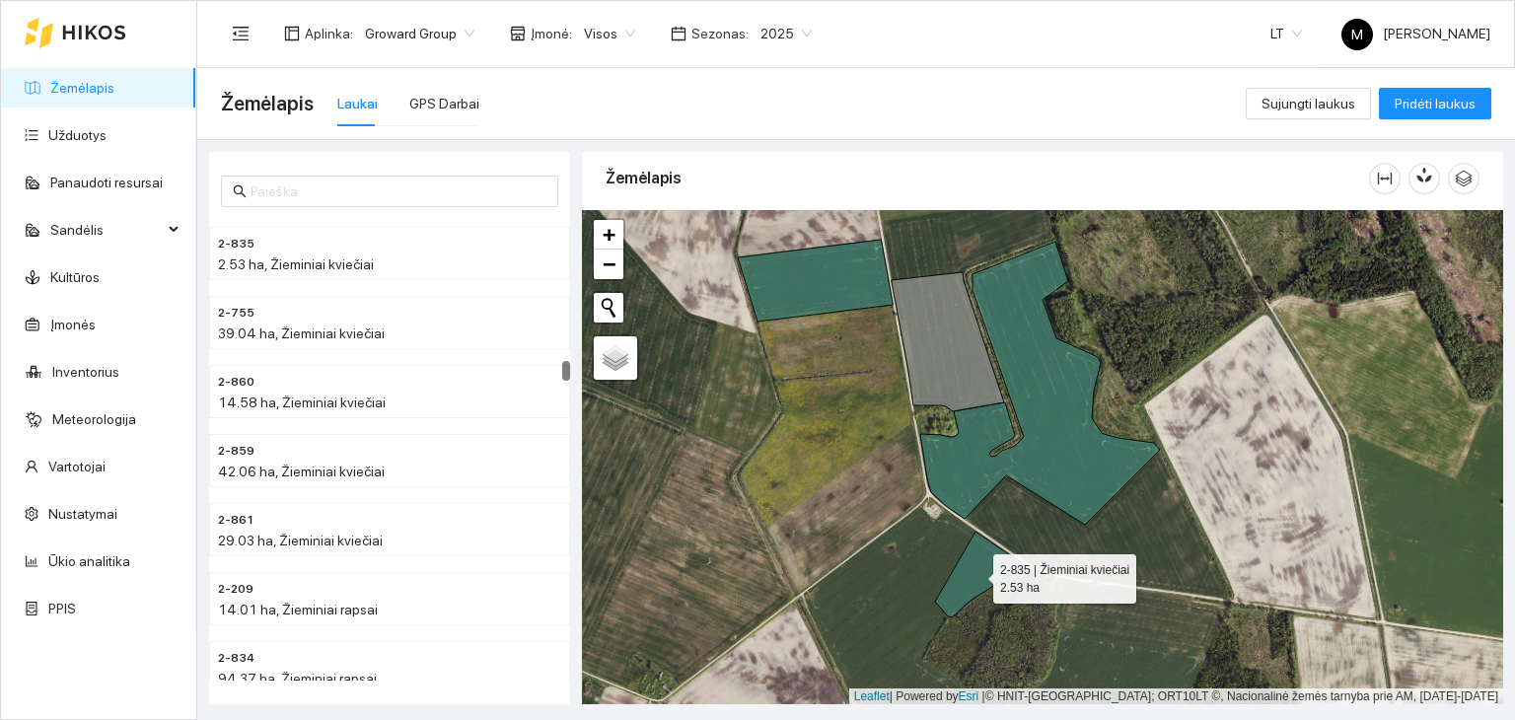
click at [980, 566] on icon at bounding box center [980, 575] width 90 height 86
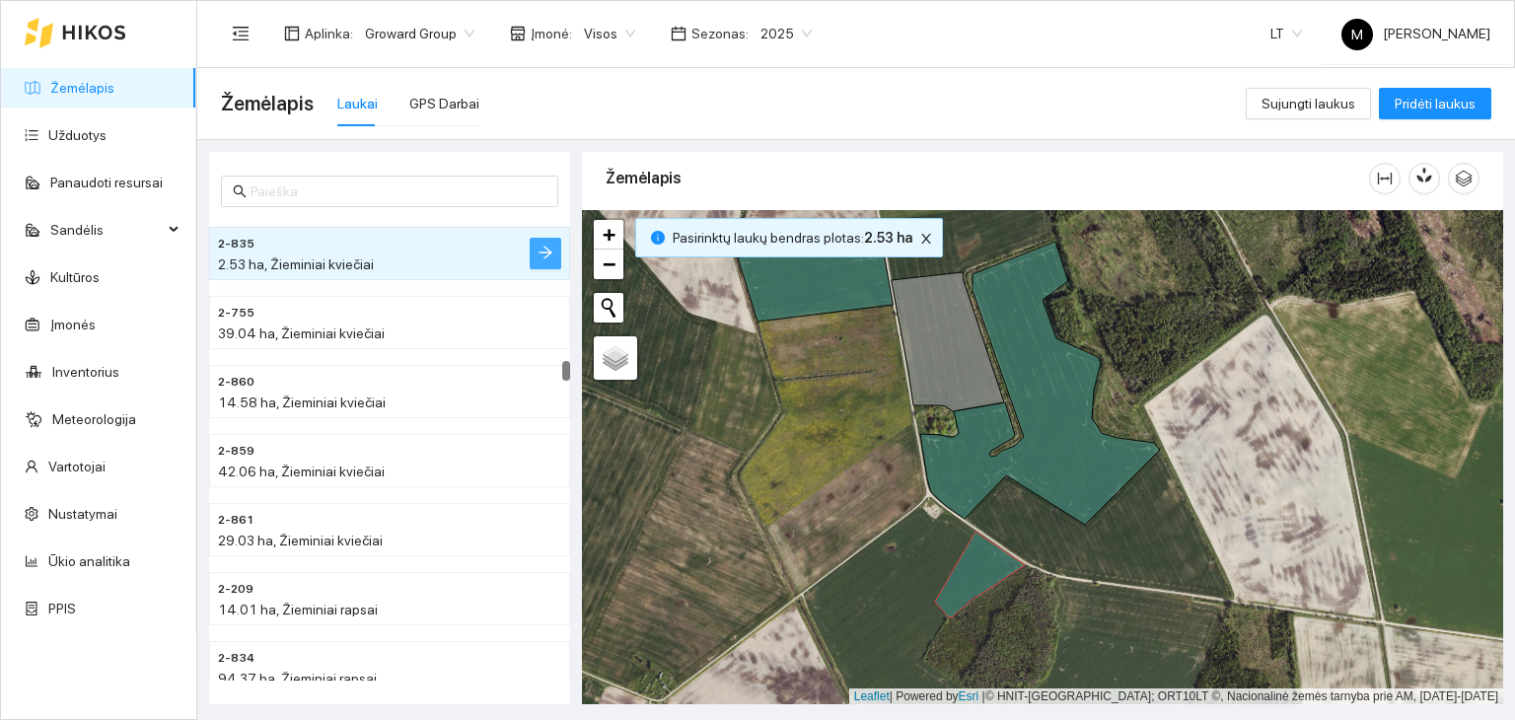
click at [548, 245] on icon "arrow-right" at bounding box center [546, 253] width 16 height 16
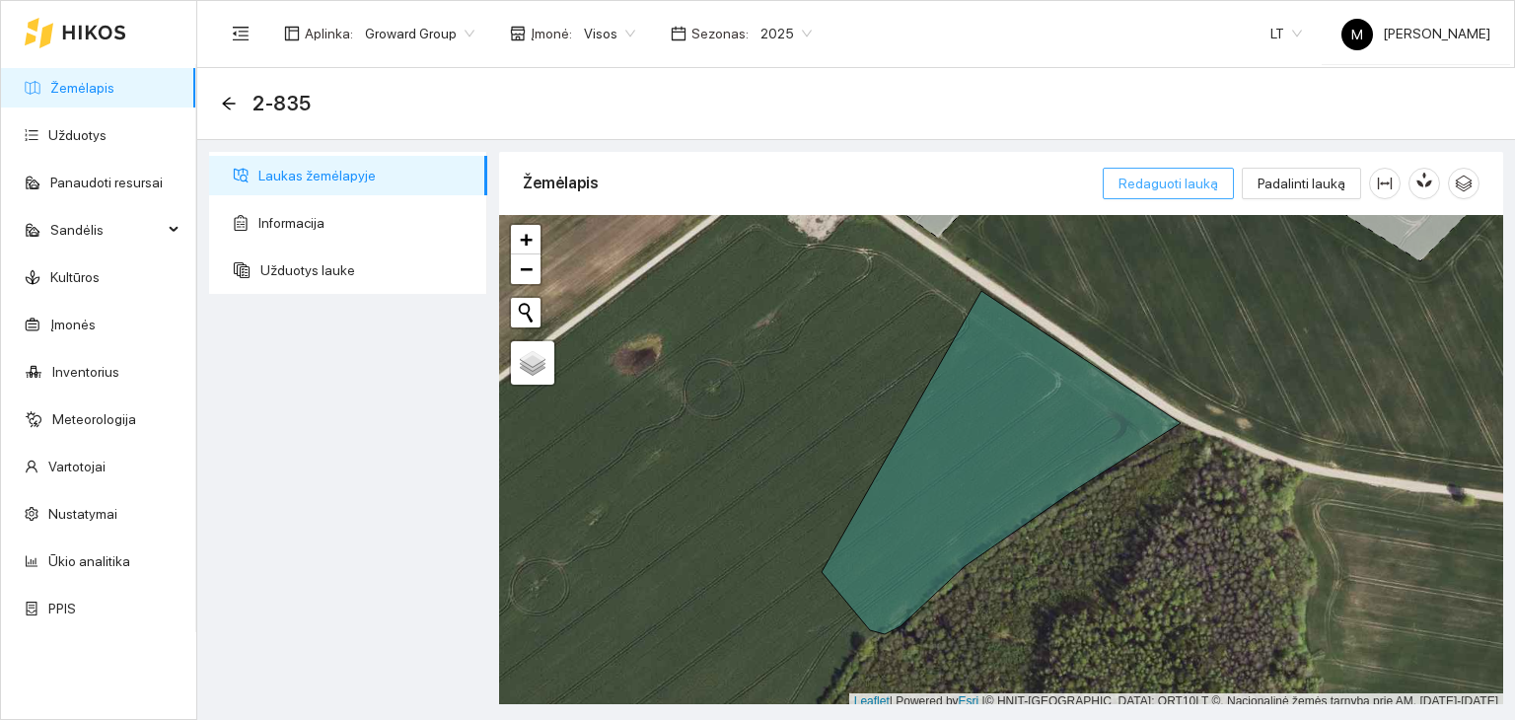
click at [1176, 180] on span "Redaguoti lauką" at bounding box center [1169, 184] width 100 height 22
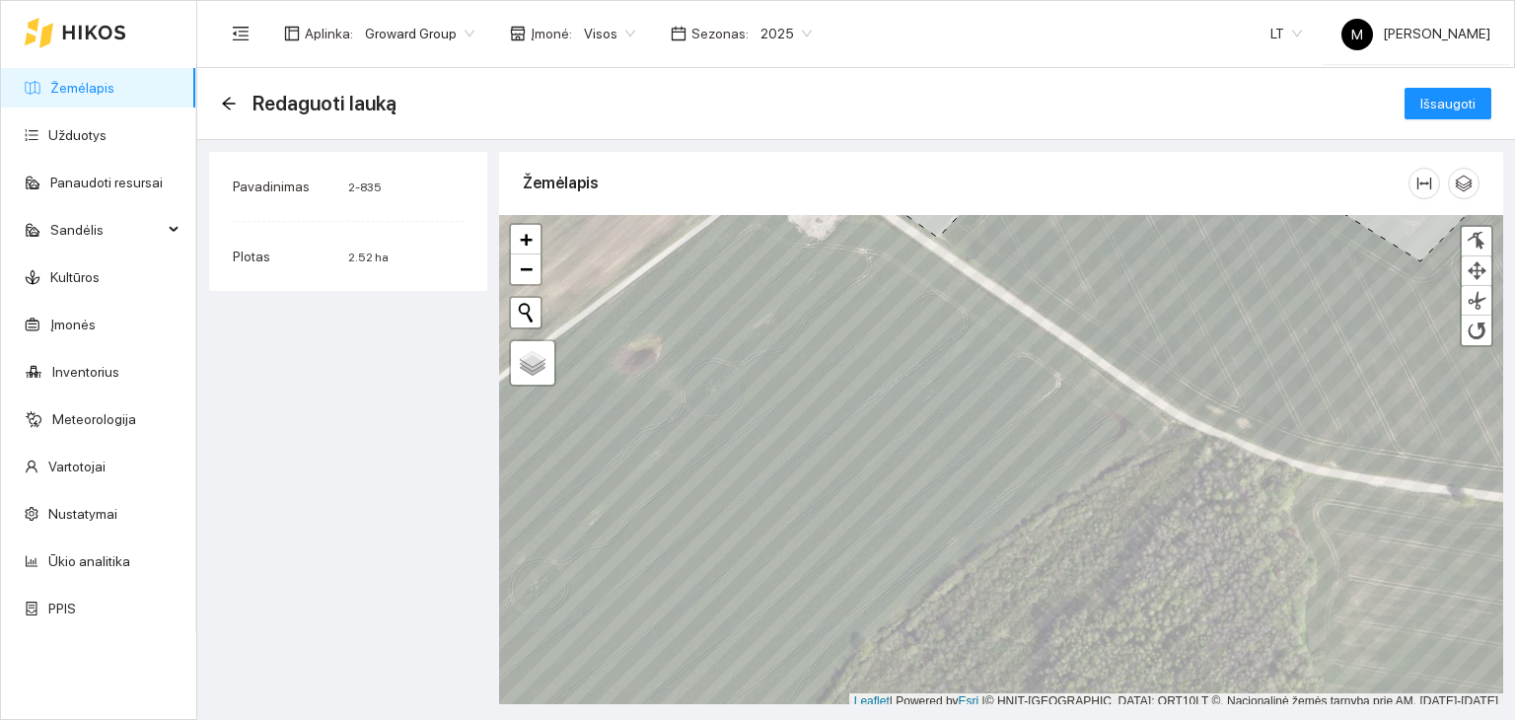
scroll to position [5, 0]
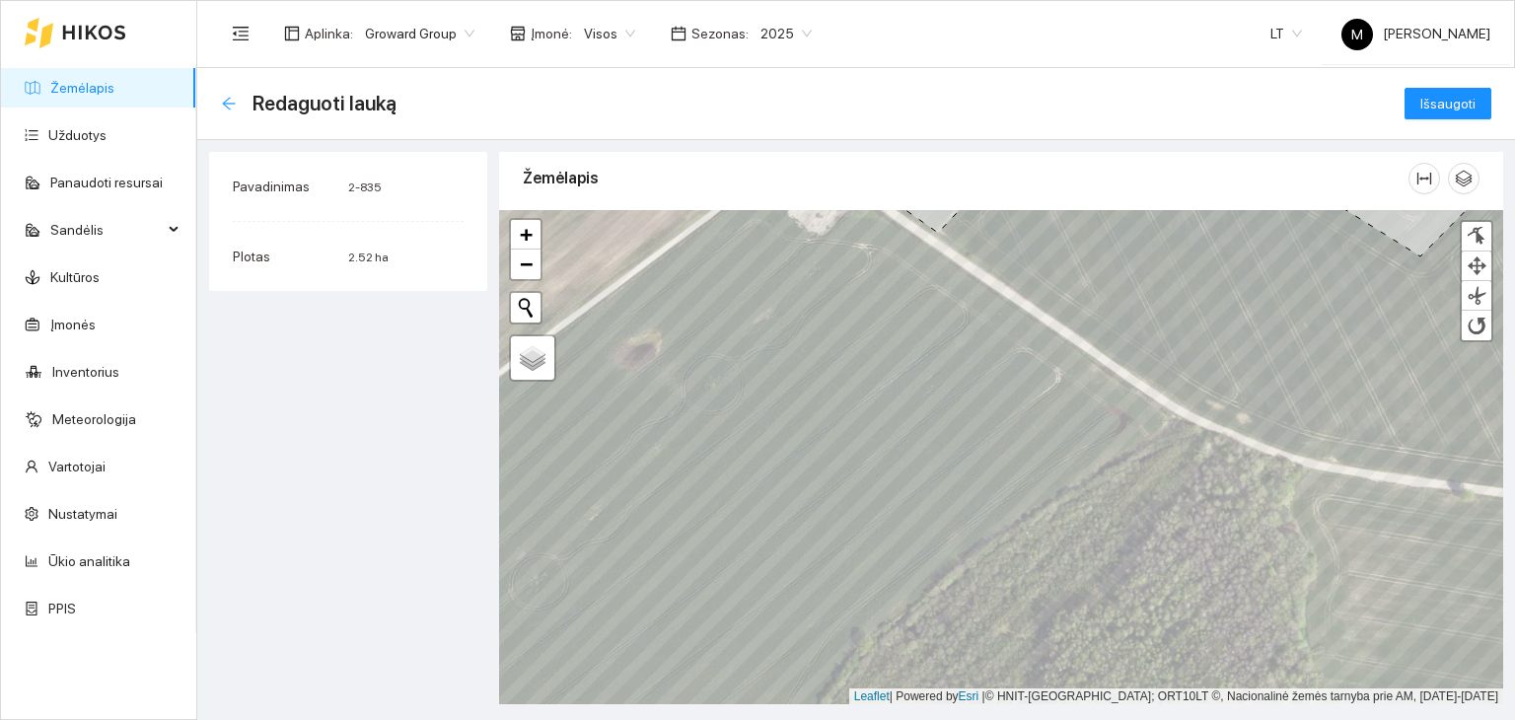
click at [227, 101] on icon "arrow-left" at bounding box center [229, 104] width 16 height 16
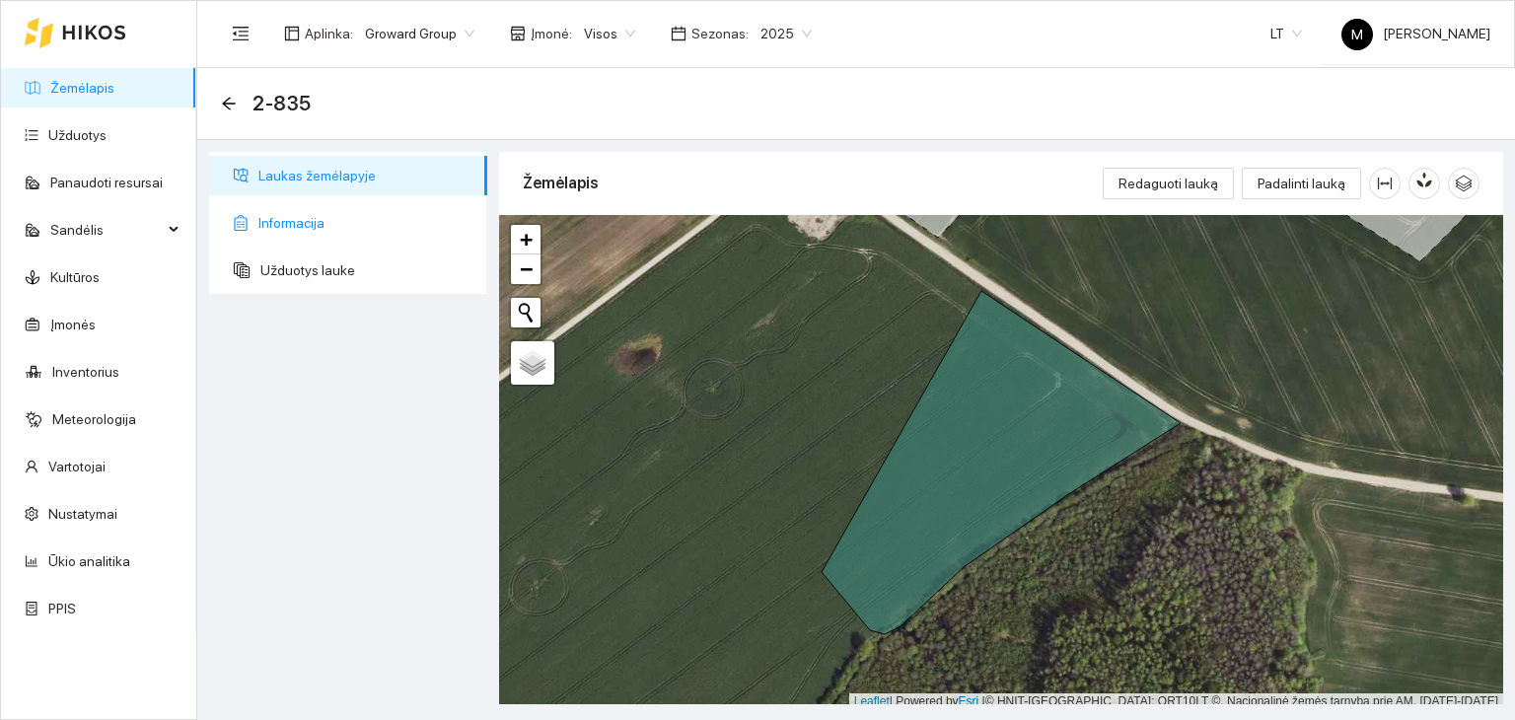
click at [270, 224] on span "Informacija" at bounding box center [364, 222] width 213 height 39
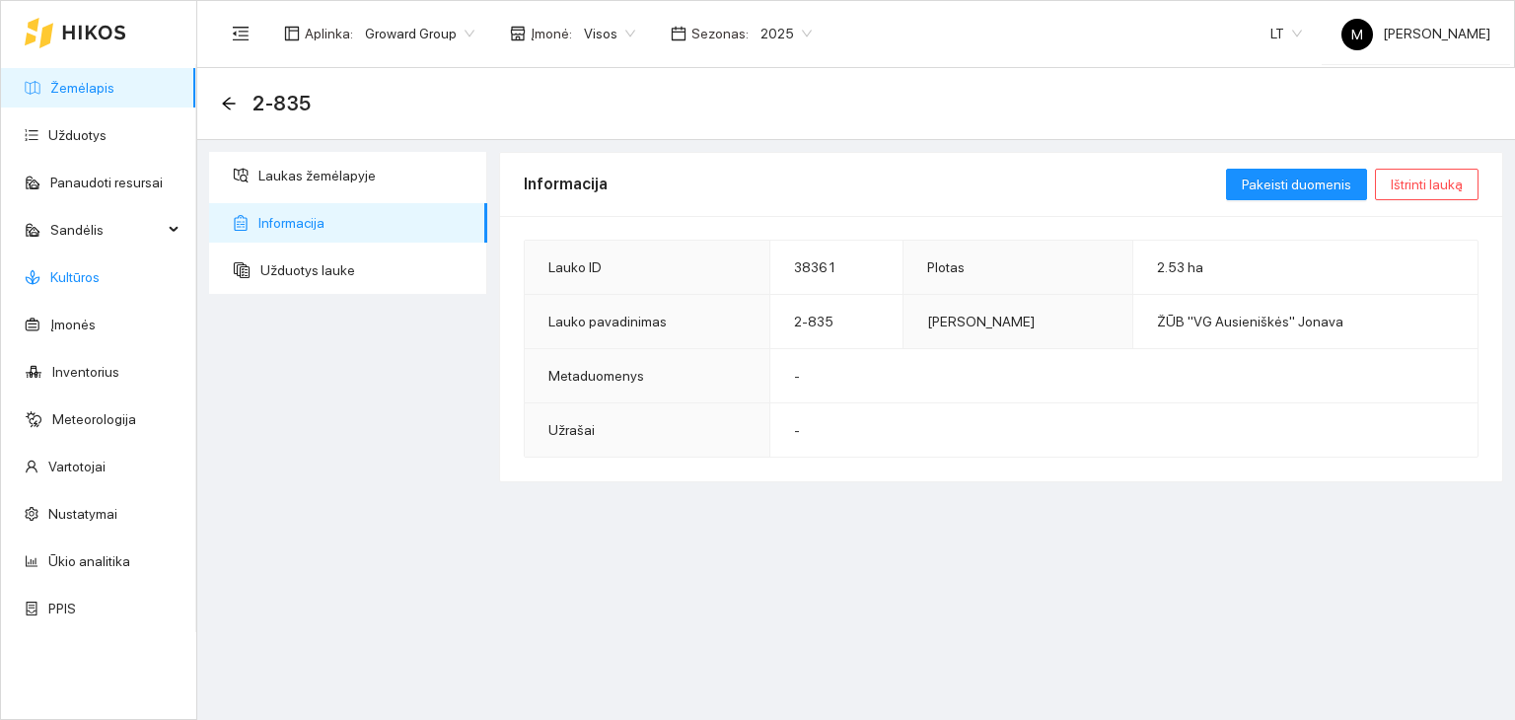
click at [71, 275] on link "Kultūros" at bounding box center [74, 277] width 49 height 16
click at [1295, 177] on span "Pakeisti duomenis" at bounding box center [1296, 185] width 109 height 22
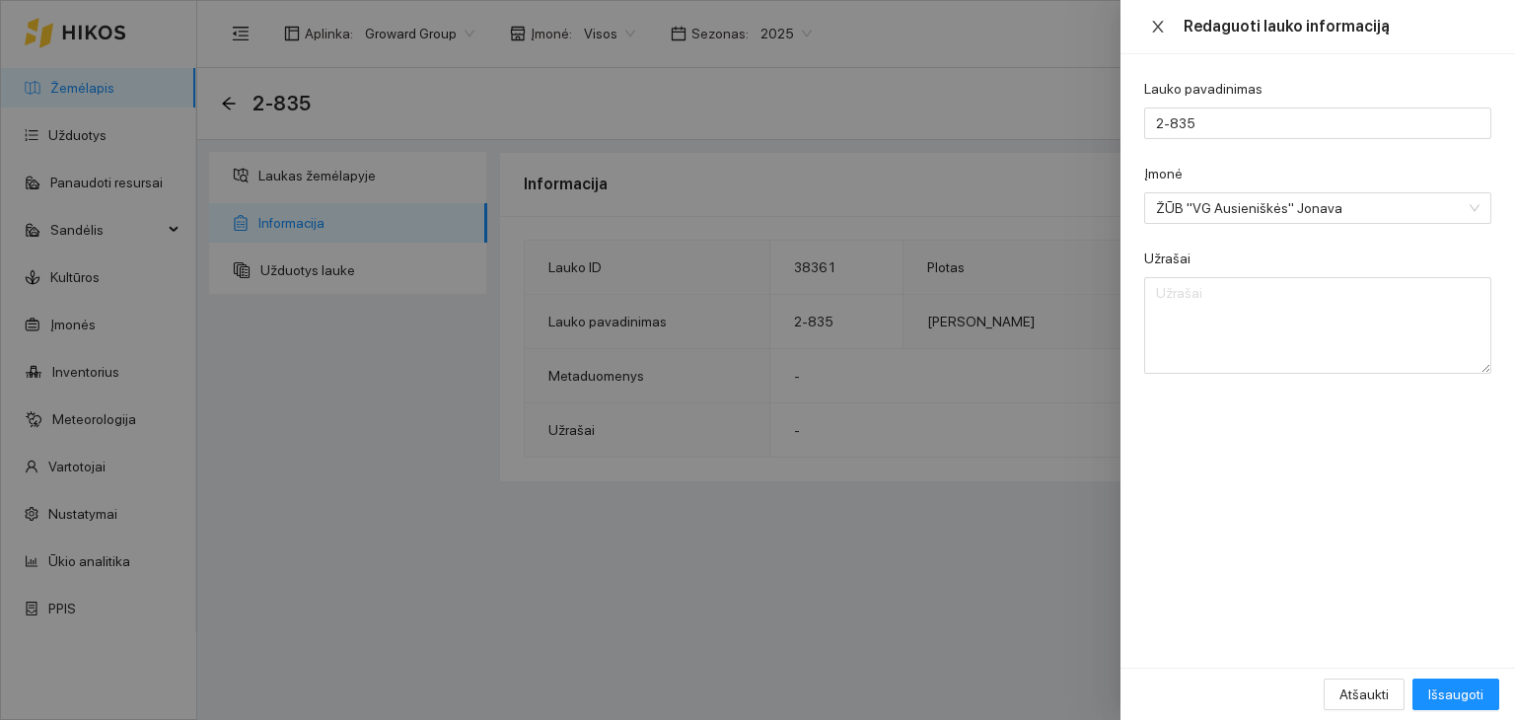
click at [1161, 31] on icon "close" at bounding box center [1157, 27] width 11 height 12
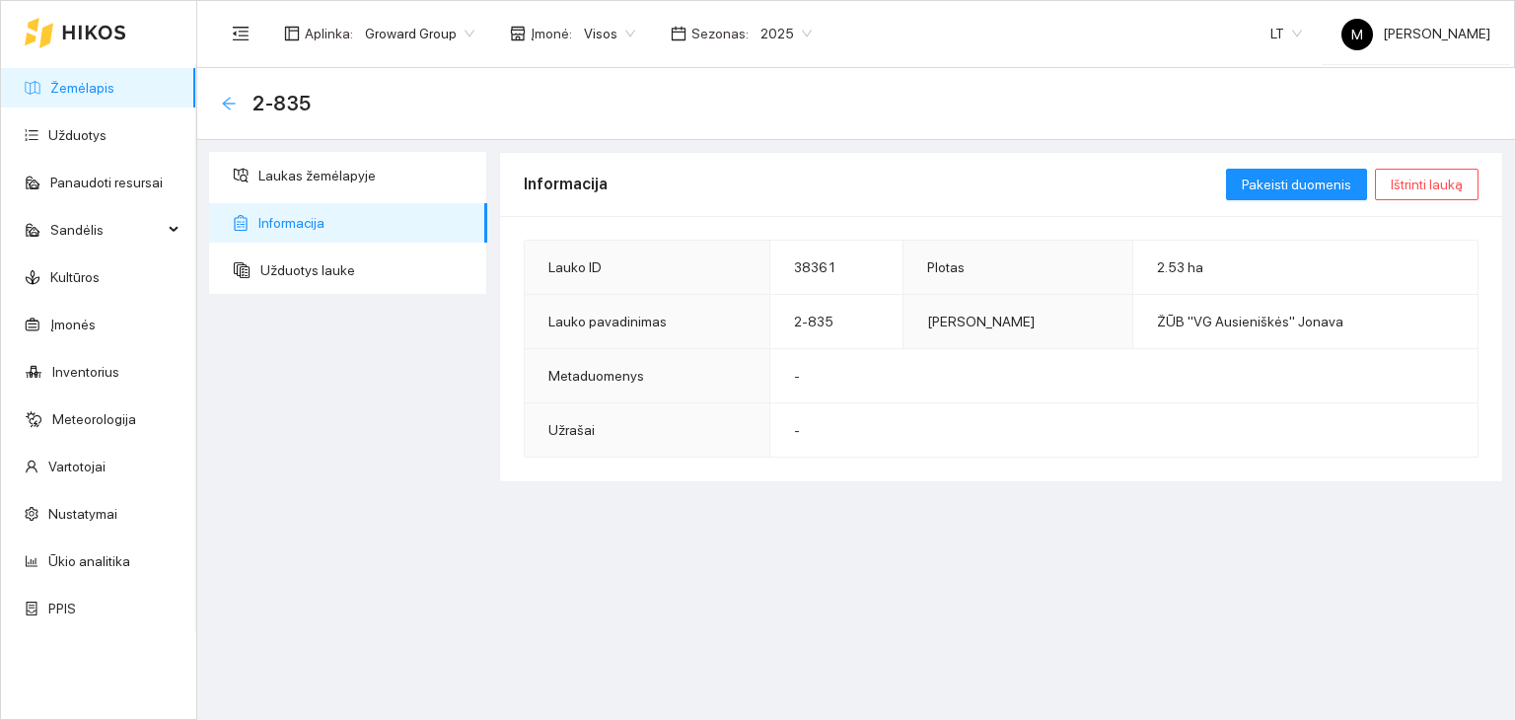
click at [226, 108] on icon "arrow-left" at bounding box center [229, 104] width 16 height 16
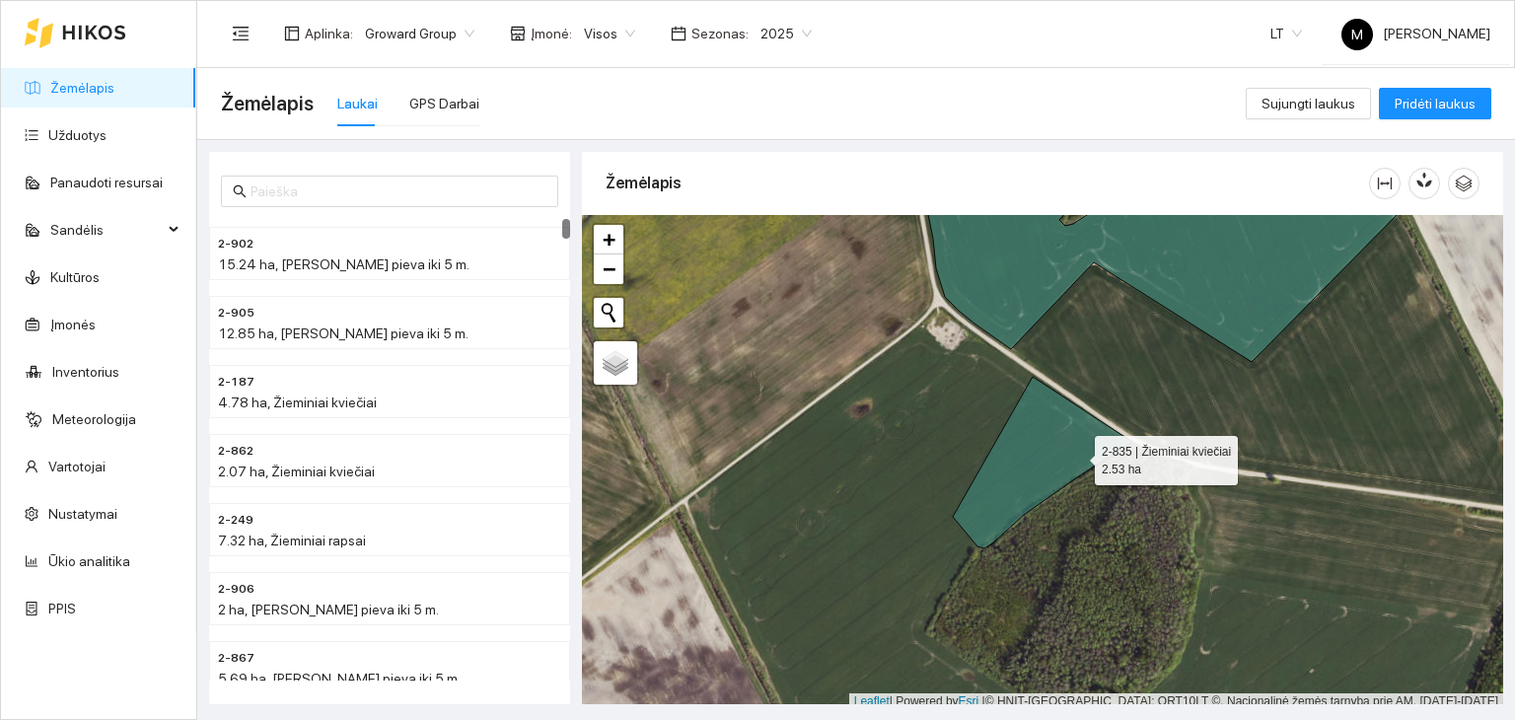
scroll to position [5, 0]
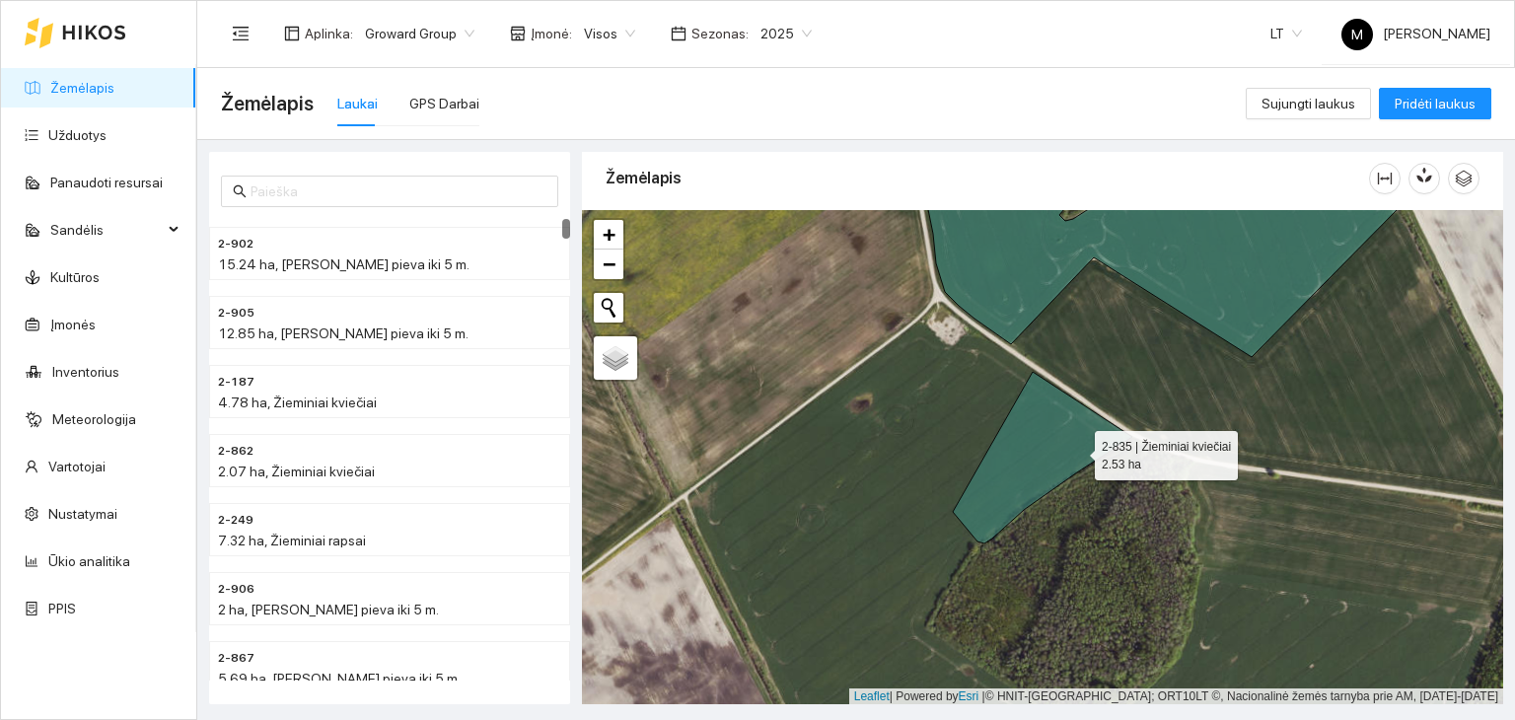
click at [1077, 455] on icon at bounding box center [1043, 458] width 180 height 172
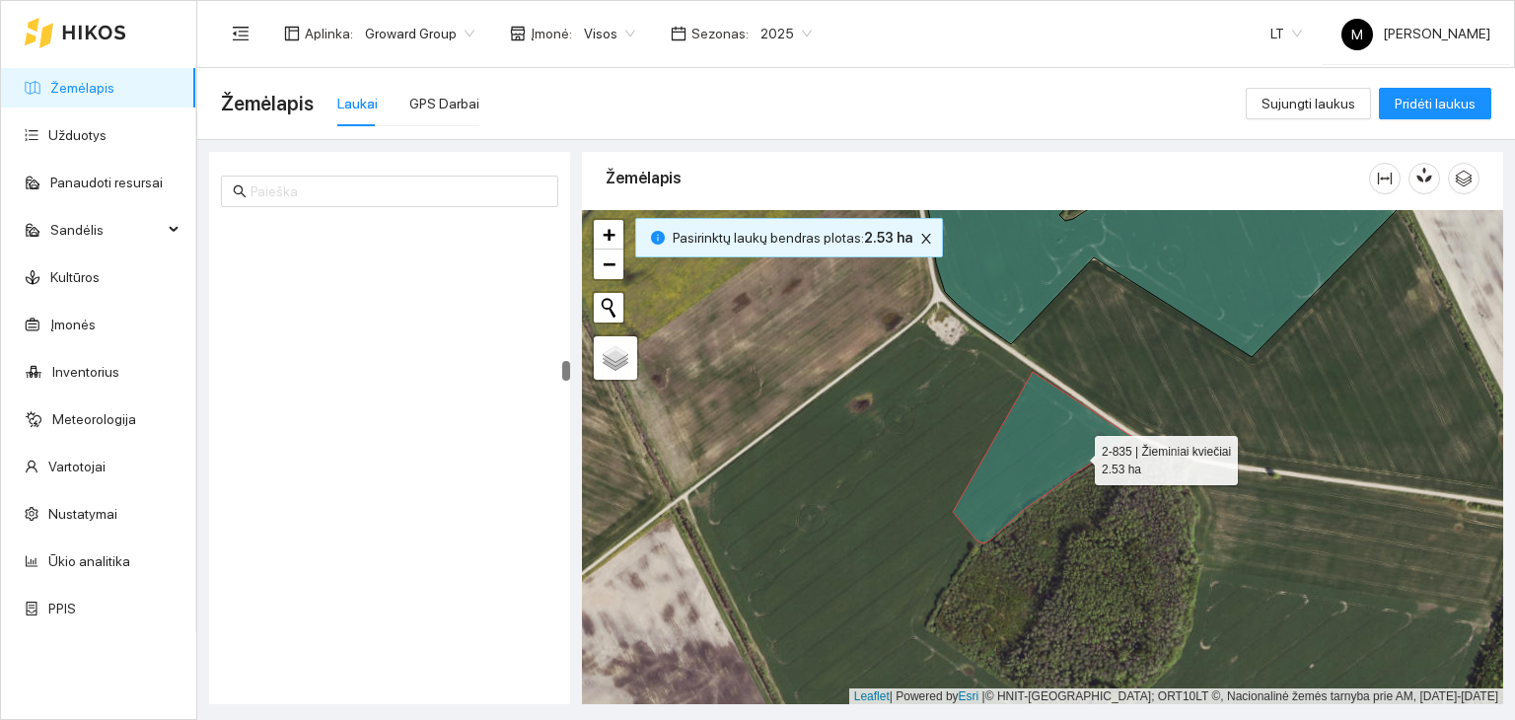
scroll to position [3720, 0]
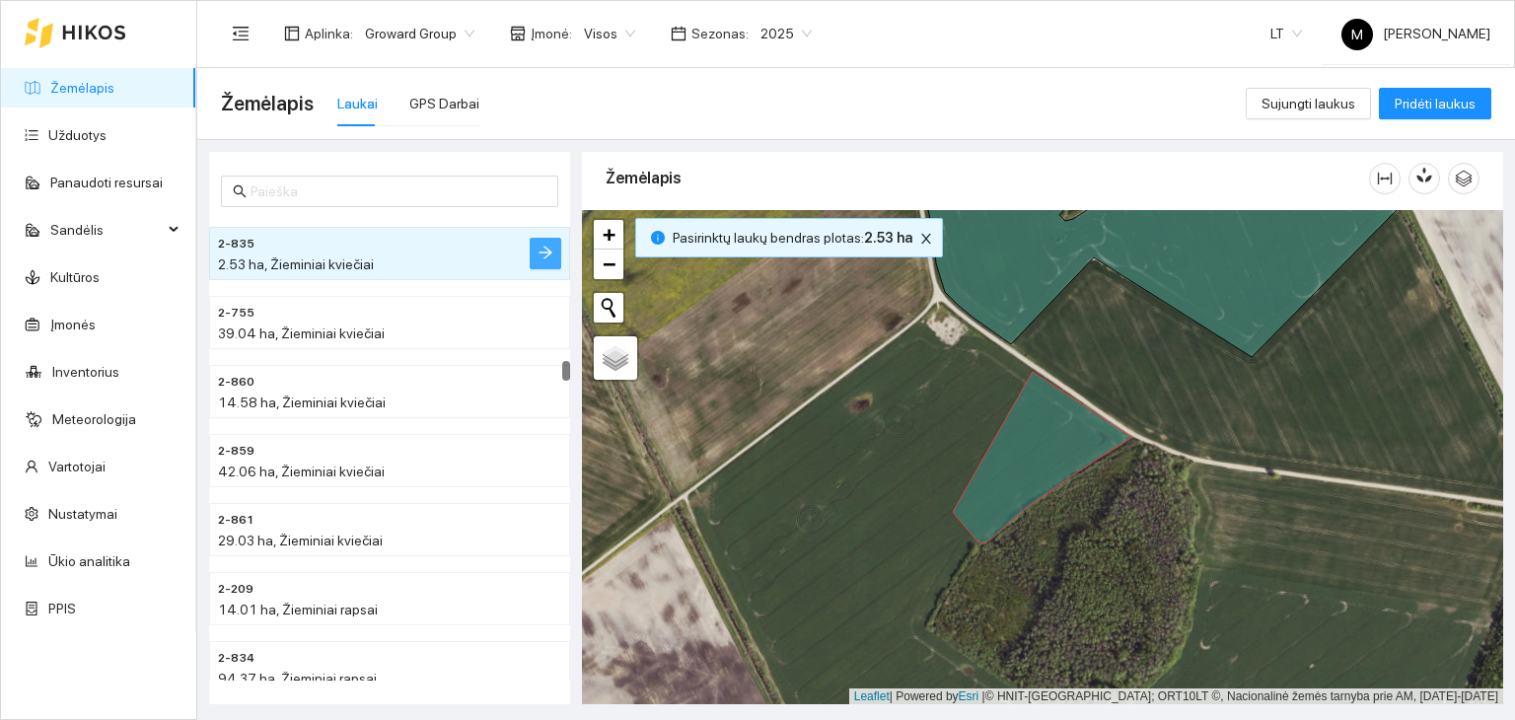
click at [538, 241] on button "button" at bounding box center [546, 254] width 32 height 32
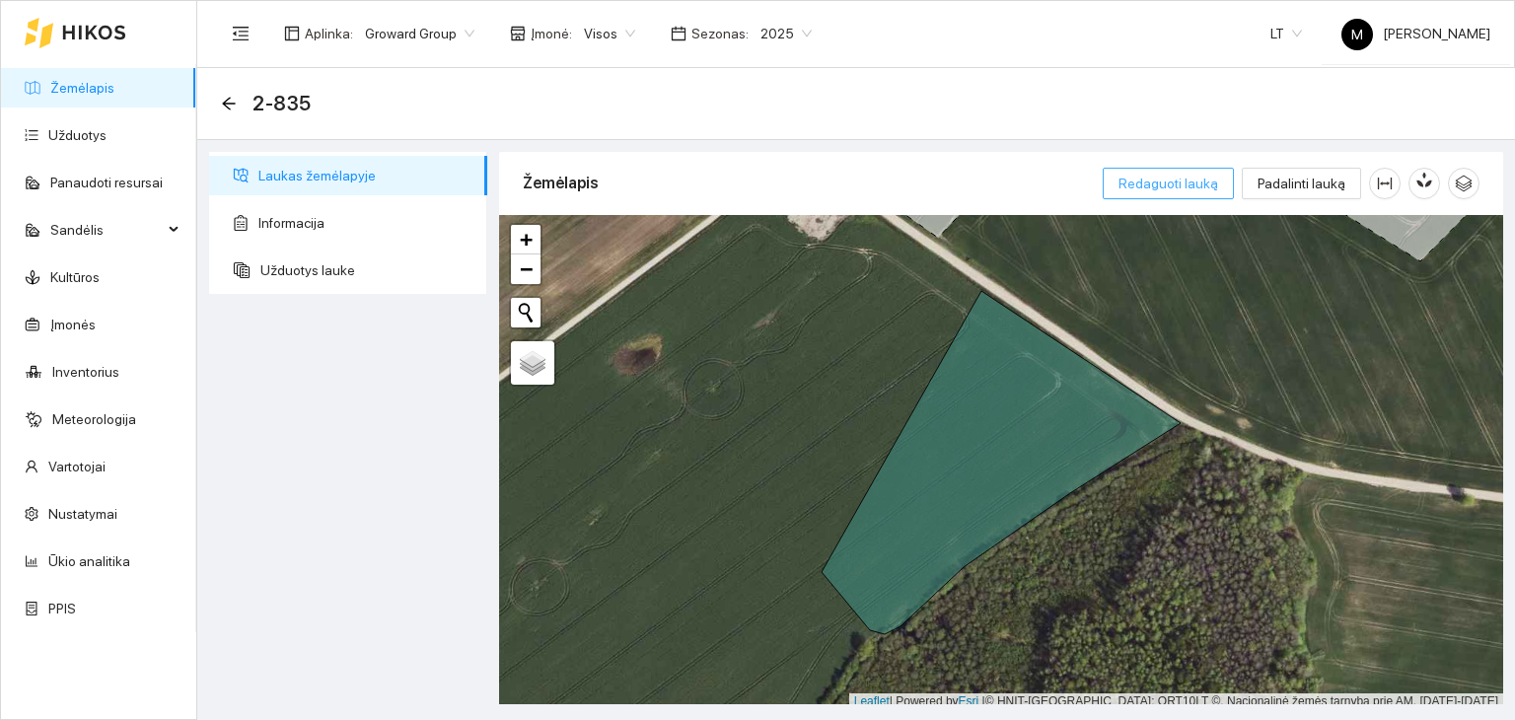
click at [1184, 187] on span "Redaguoti lauką" at bounding box center [1169, 184] width 100 height 22
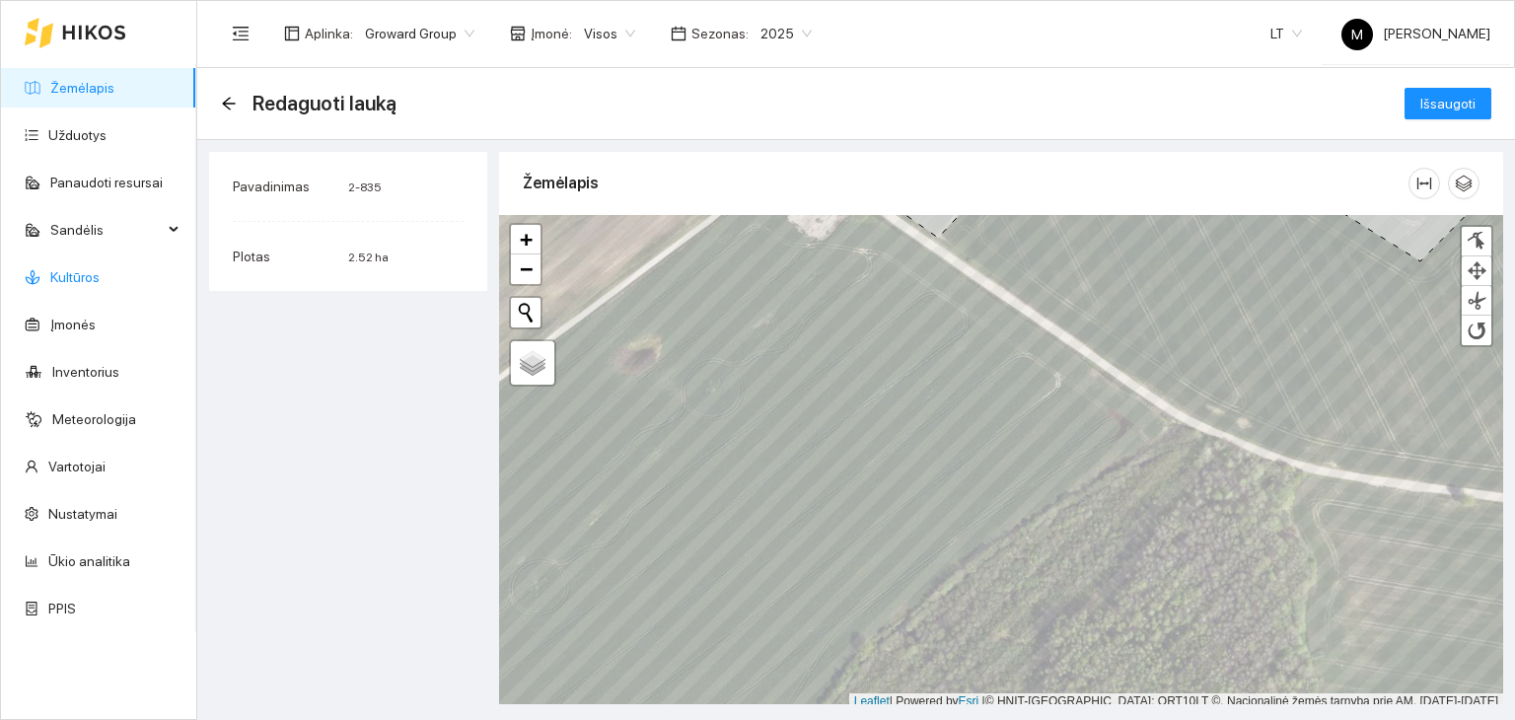
click at [90, 279] on link "Kultūros" at bounding box center [74, 277] width 49 height 16
click at [1467, 186] on icon "button" at bounding box center [1464, 184] width 18 height 18
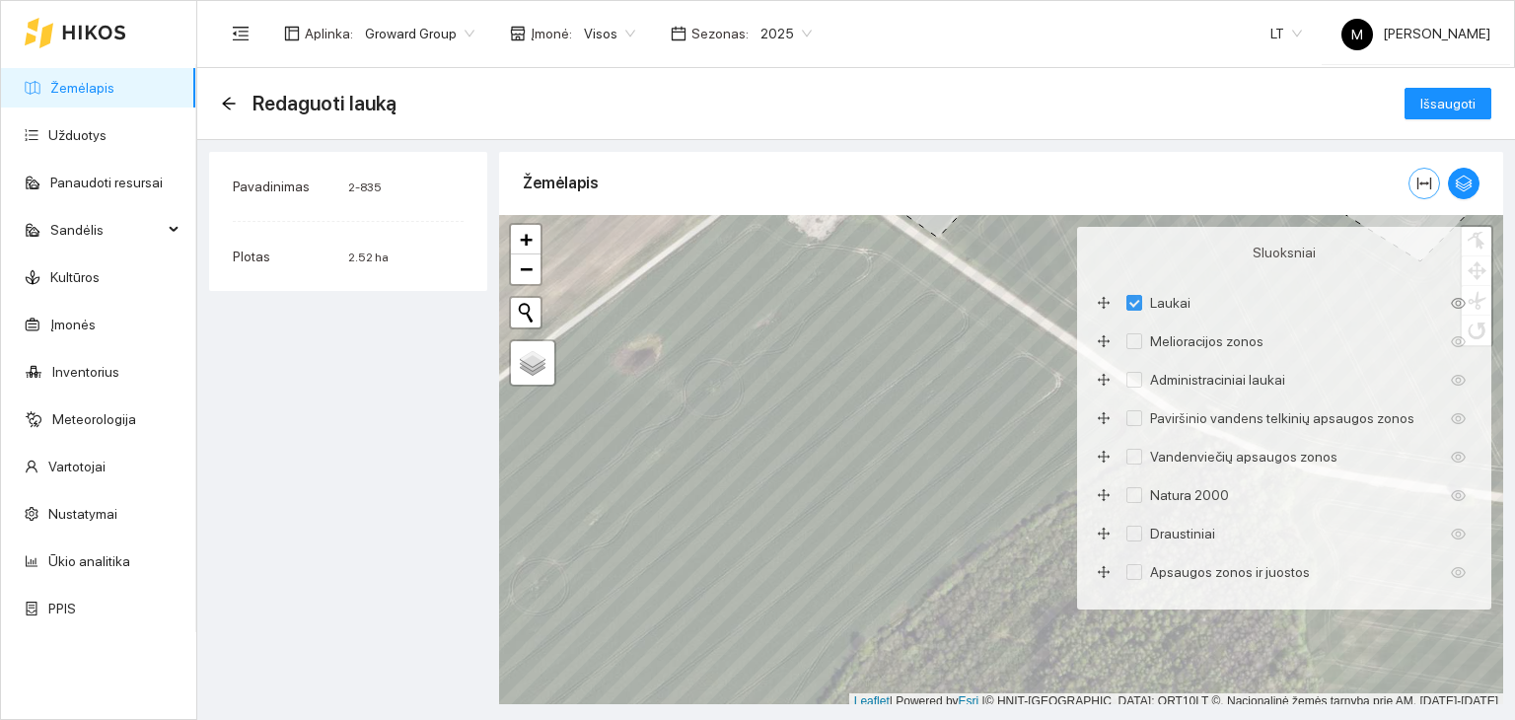
click at [1424, 185] on icon "column-width" at bounding box center [1424, 184] width 16 height 16
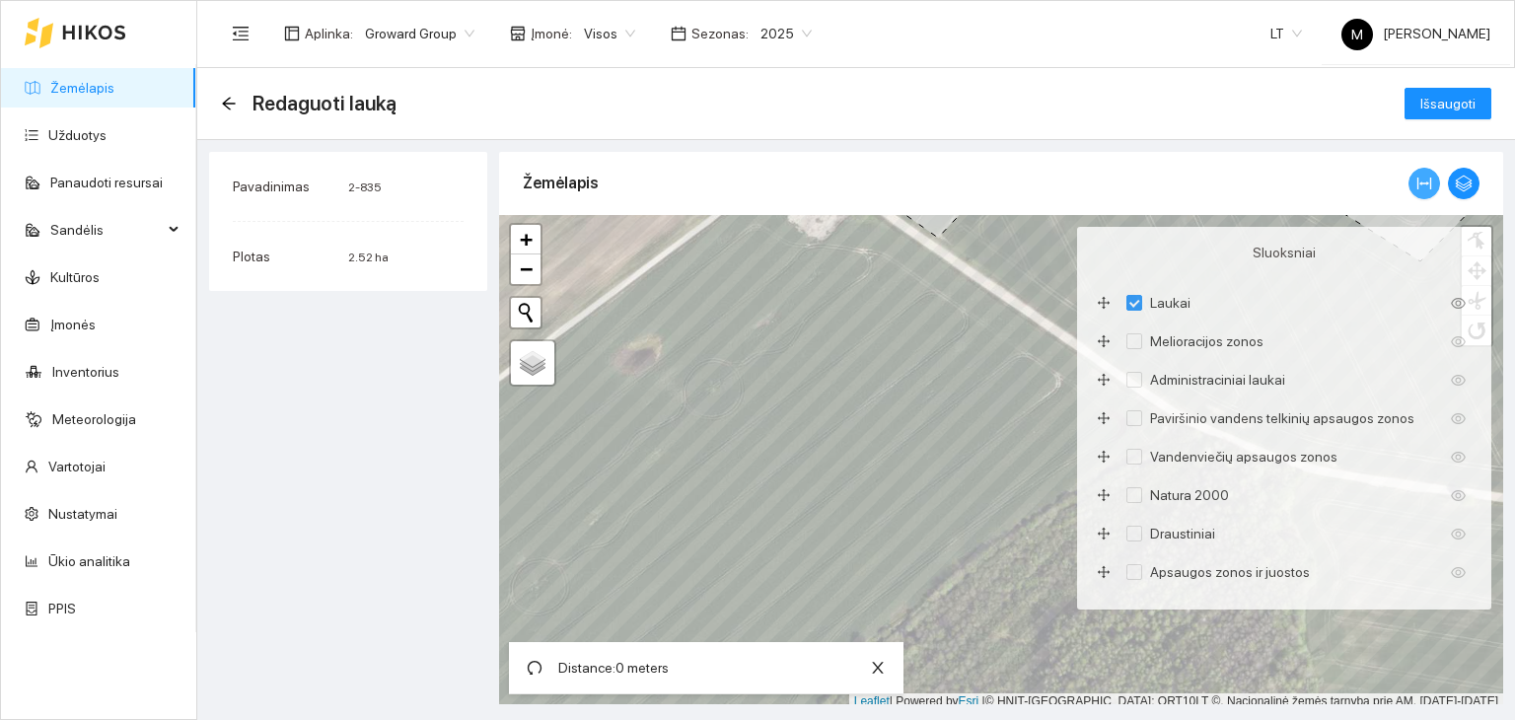
click at [1424, 185] on icon "column-width" at bounding box center [1424, 184] width 16 height 16
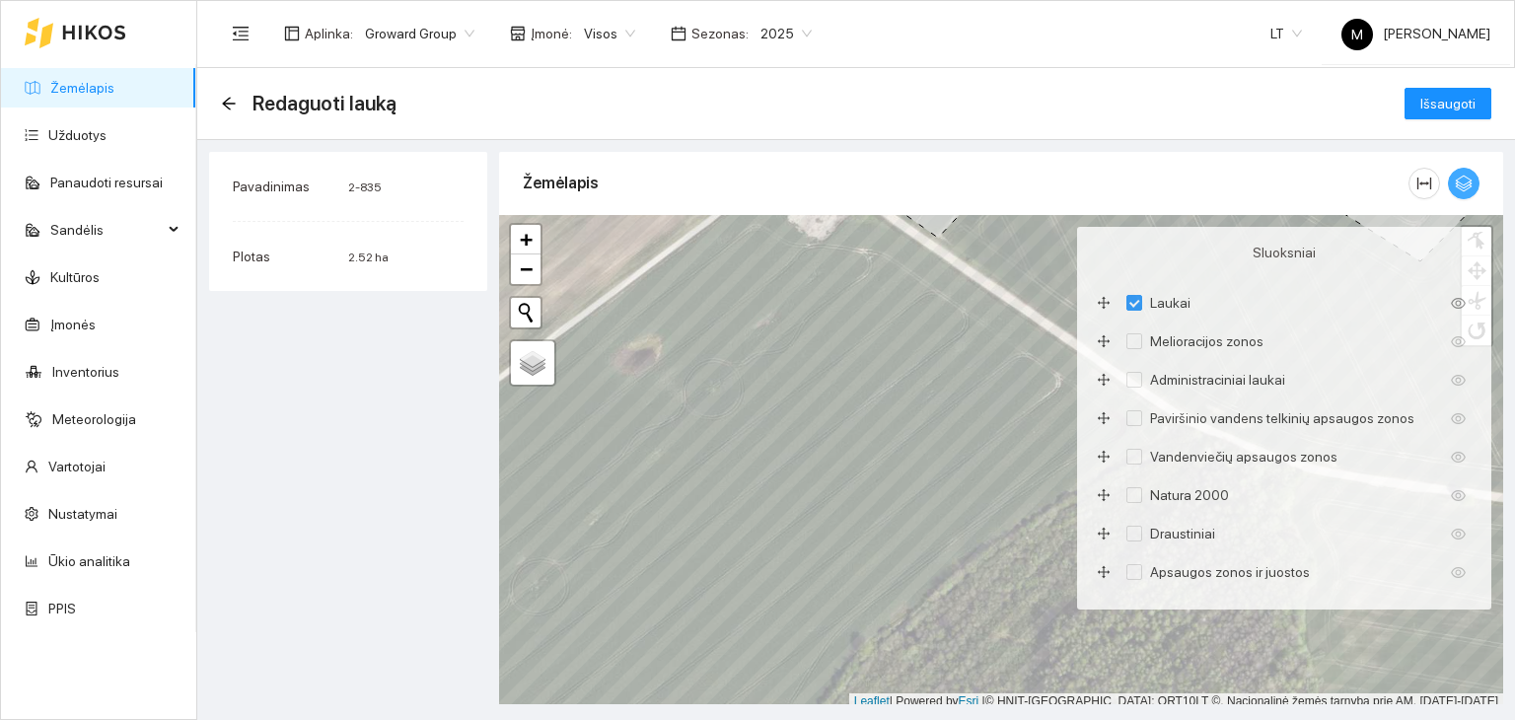
click at [1459, 171] on button "button" at bounding box center [1464, 184] width 32 height 32
